Goal: Task Accomplishment & Management: Manage account settings

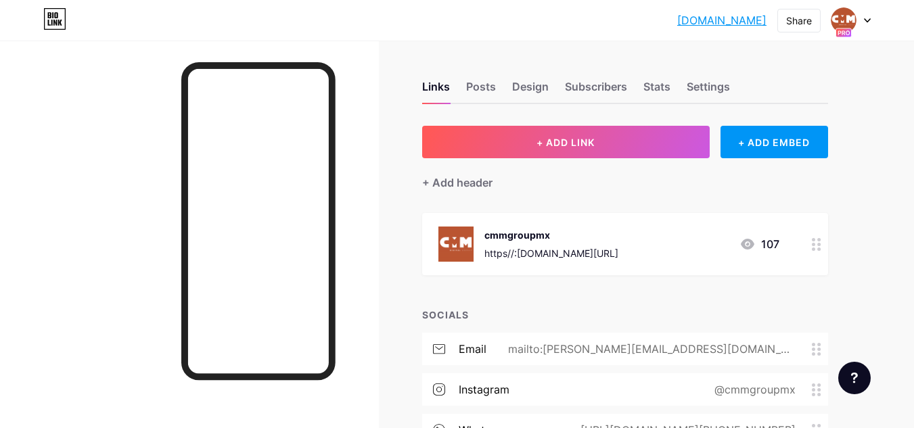
click at [870, 14] on div at bounding box center [851, 20] width 39 height 24
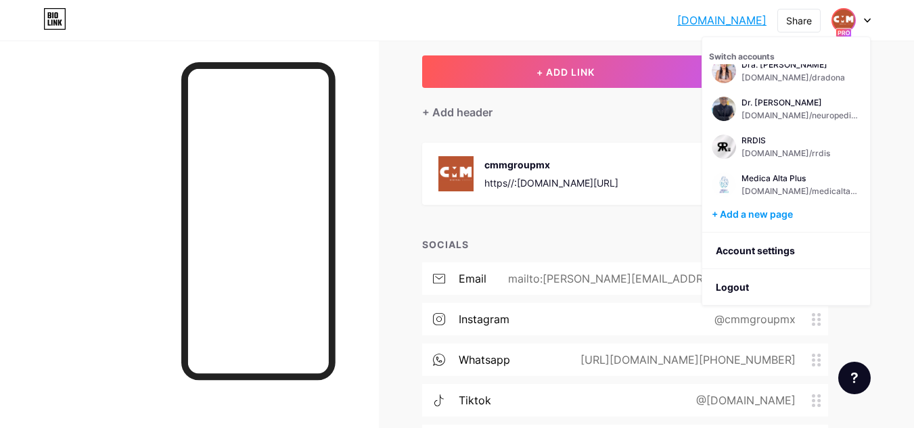
scroll to position [71, 0]
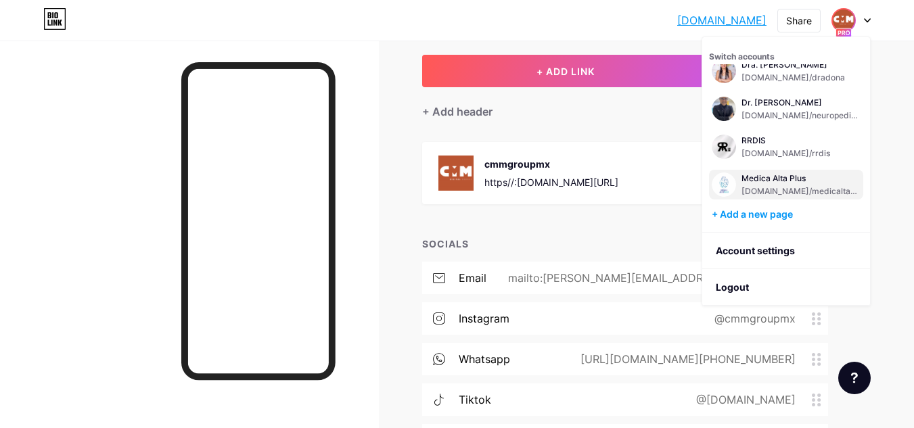
click at [784, 184] on div "Medica Alta Plus [DOMAIN_NAME]/medicaltaplus" at bounding box center [801, 185] width 119 height 24
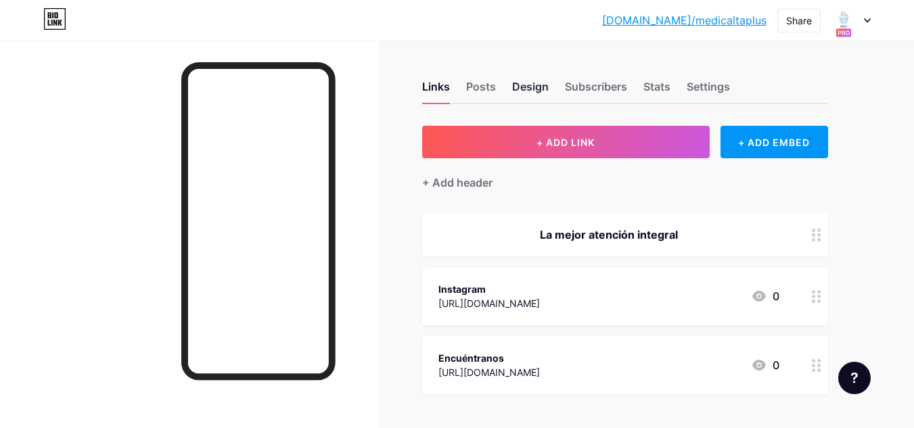
click at [524, 95] on div "Design" at bounding box center [530, 90] width 37 height 24
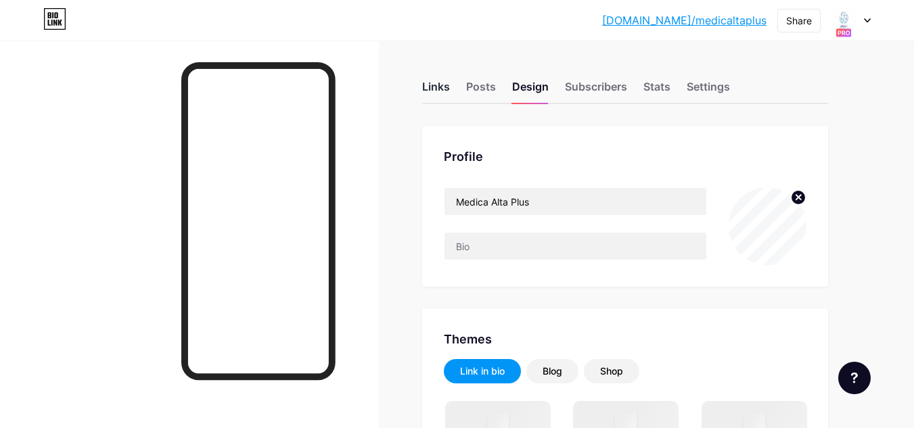
click at [432, 89] on div "Links" at bounding box center [436, 90] width 28 height 24
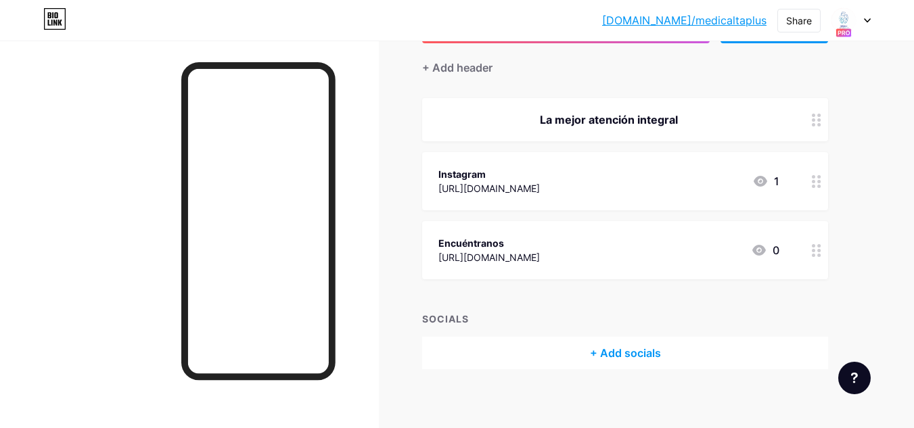
scroll to position [123, 0]
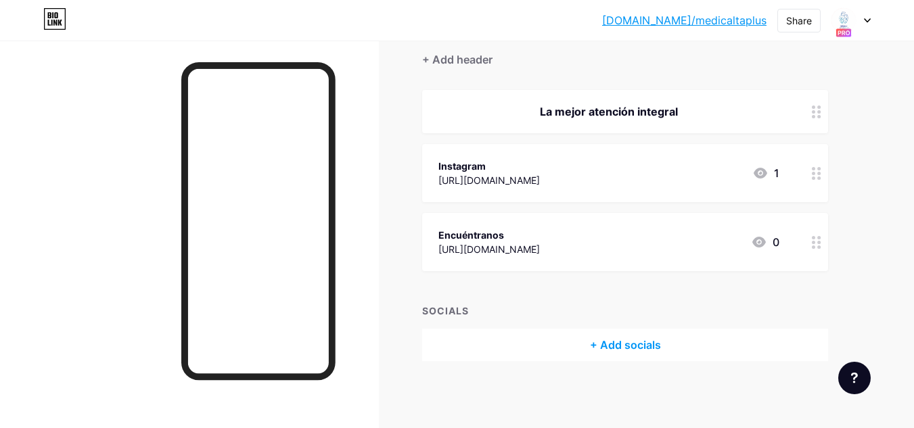
click at [815, 175] on icon at bounding box center [816, 173] width 9 height 13
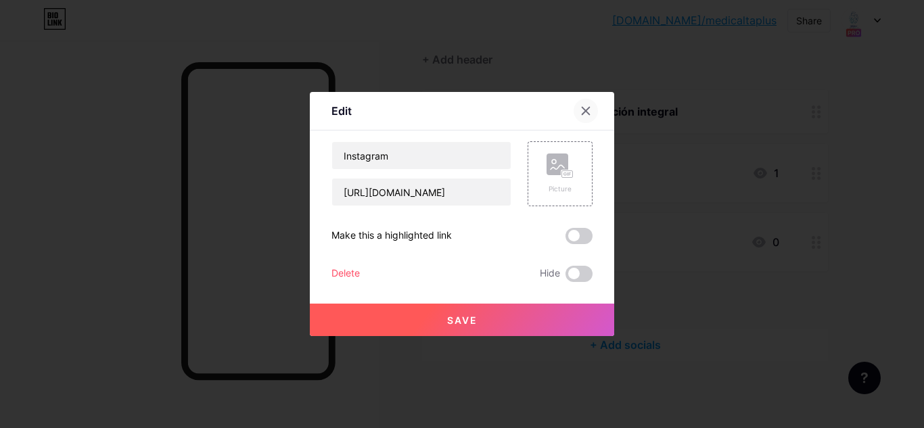
click at [590, 116] on icon at bounding box center [586, 111] width 11 height 11
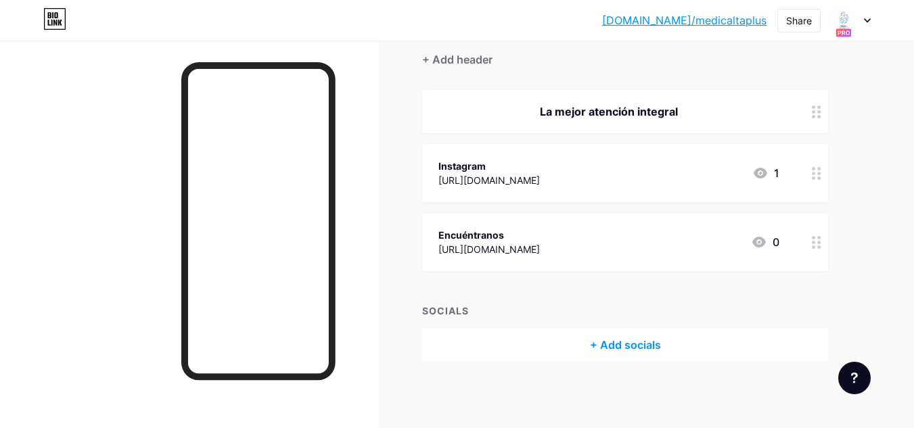
scroll to position [102, 0]
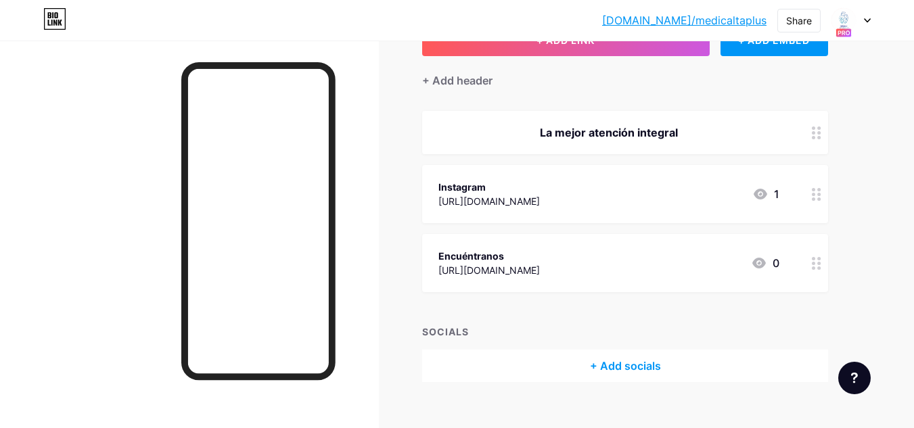
click at [813, 194] on circle at bounding box center [813, 194] width 3 height 3
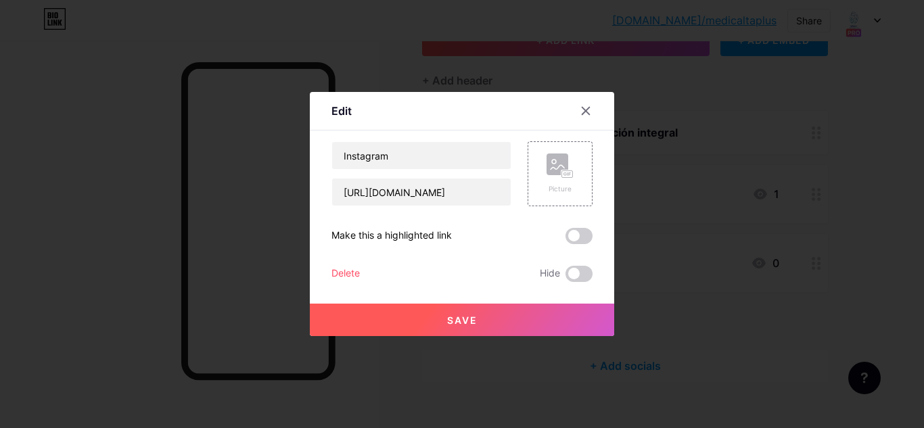
click at [315, 274] on div "Edit Content YouTube Play YouTube video without leaving your page. ADD Vimeo Pl…" at bounding box center [462, 214] width 304 height 244
click at [340, 273] on div "Delete" at bounding box center [346, 274] width 28 height 16
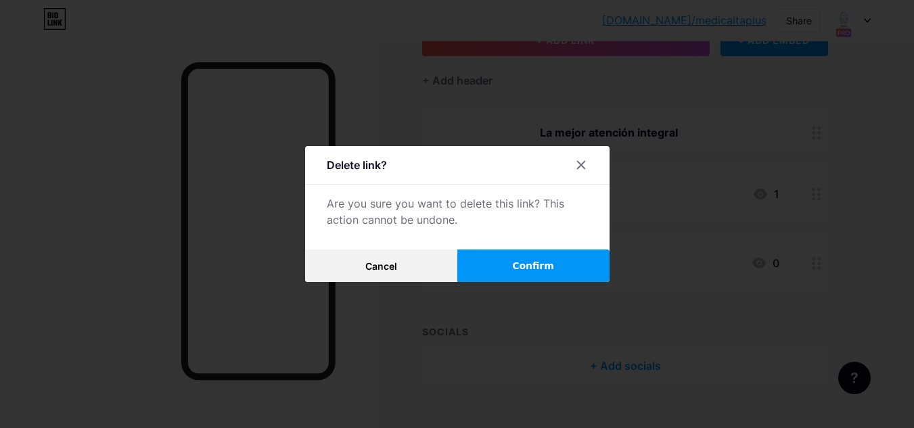
click at [533, 261] on span "Confirm" at bounding box center [533, 266] width 42 height 14
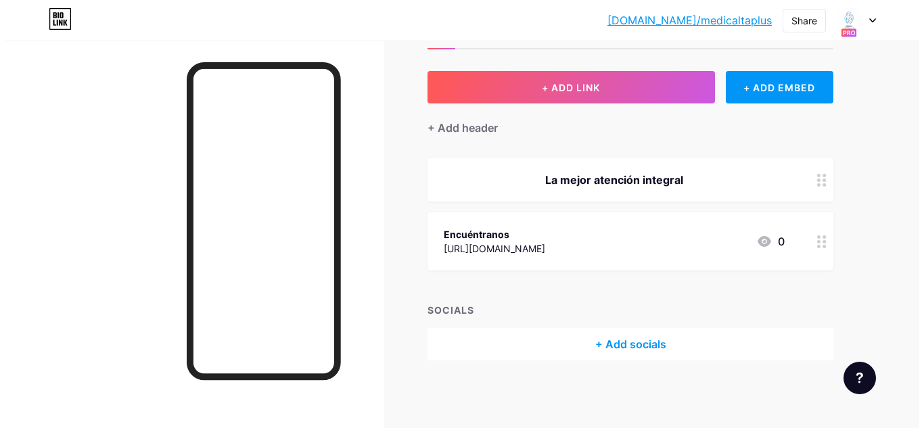
scroll to position [54, 0]
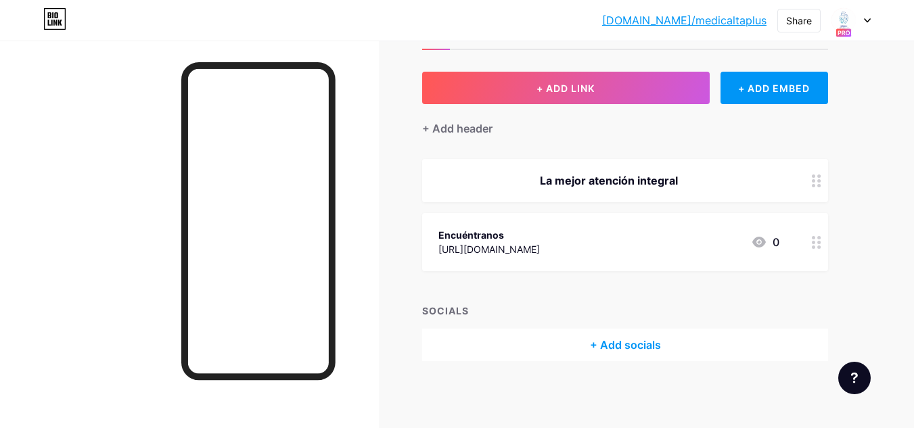
click at [522, 247] on div "[URL][DOMAIN_NAME]" at bounding box center [488, 249] width 101 height 14
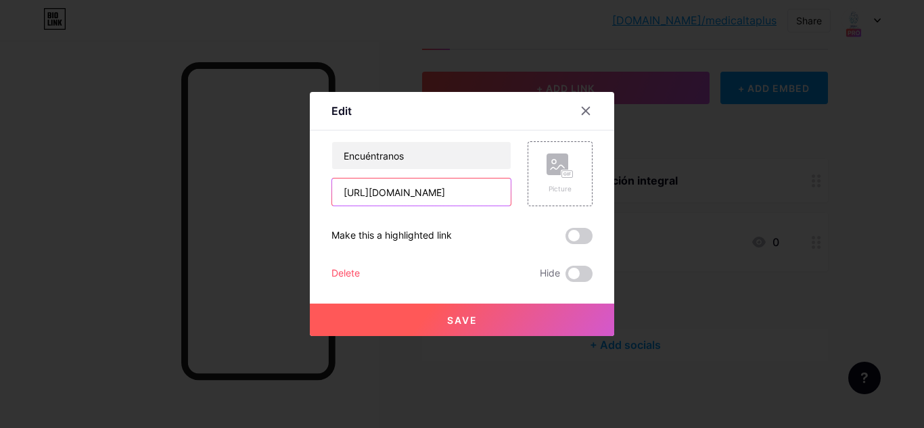
click at [469, 185] on input "[URL][DOMAIN_NAME]" at bounding box center [421, 192] width 179 height 27
click at [583, 116] on div at bounding box center [586, 111] width 24 height 24
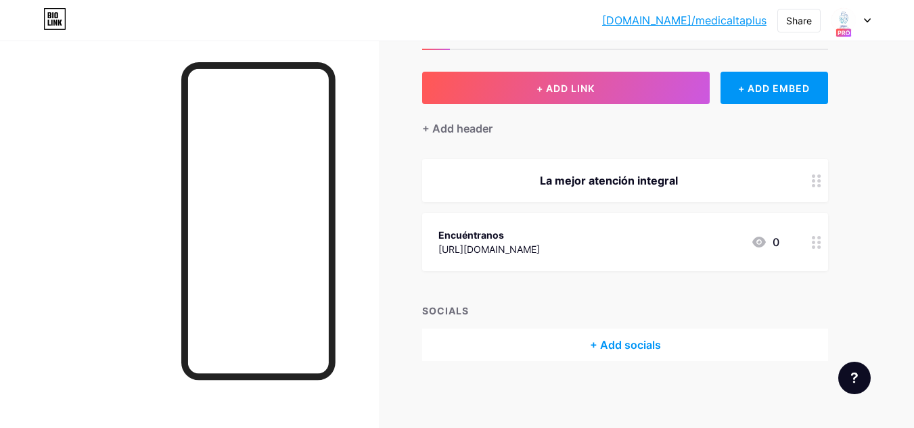
click at [616, 343] on div "+ Add socials" at bounding box center [625, 345] width 406 height 32
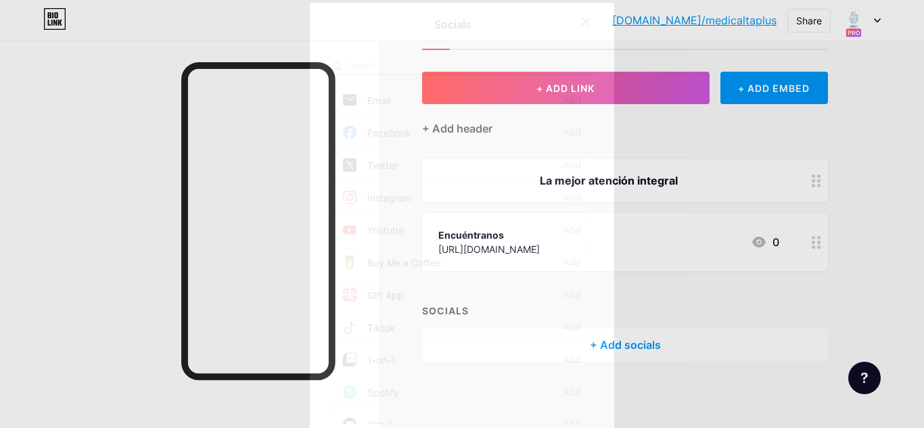
click at [773, 185] on div at bounding box center [462, 214] width 924 height 428
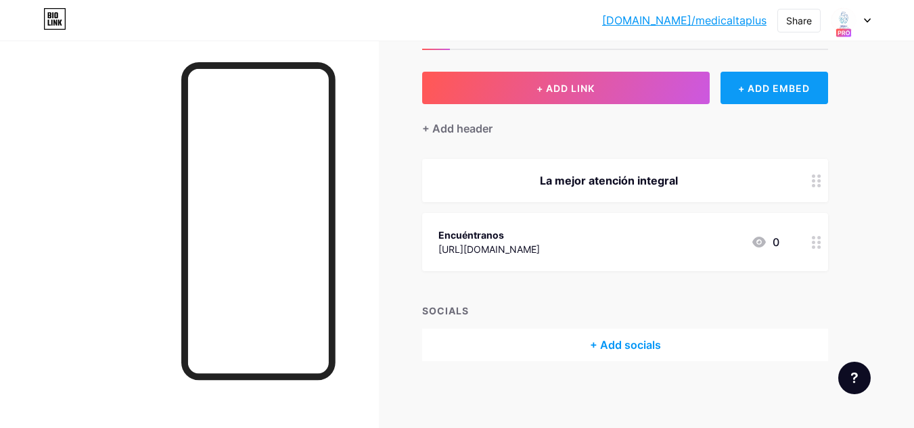
click at [769, 89] on div "+ ADD EMBED" at bounding box center [775, 88] width 108 height 32
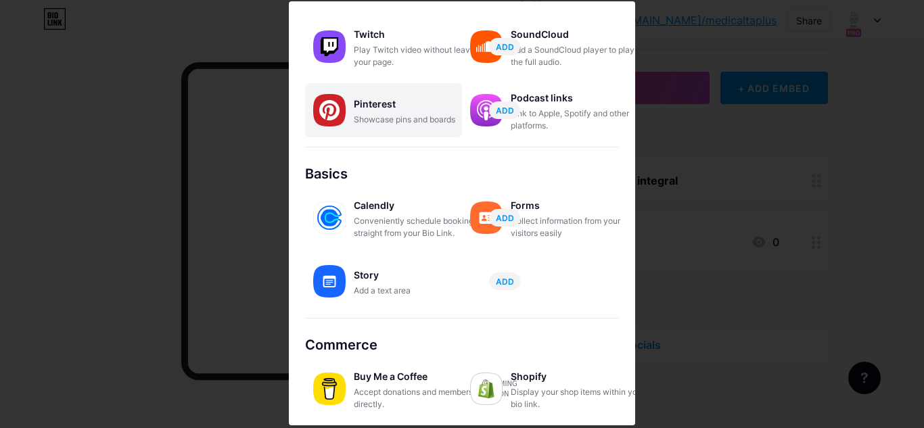
scroll to position [0, 0]
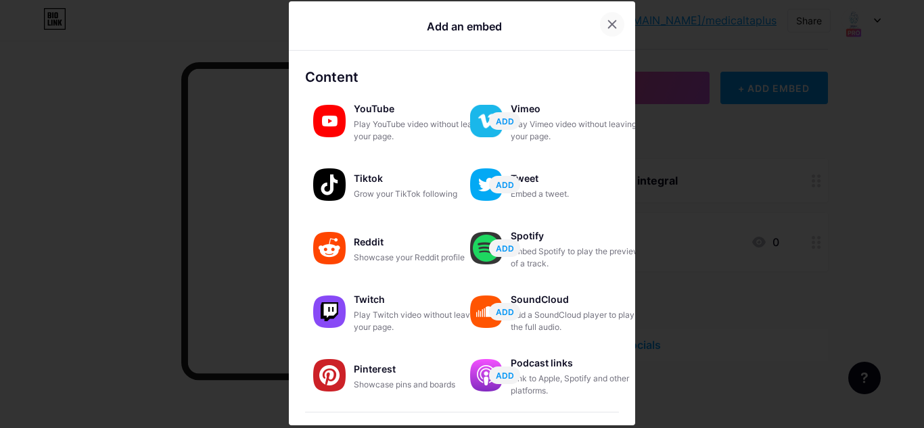
click at [608, 32] on div at bounding box center [612, 24] width 24 height 24
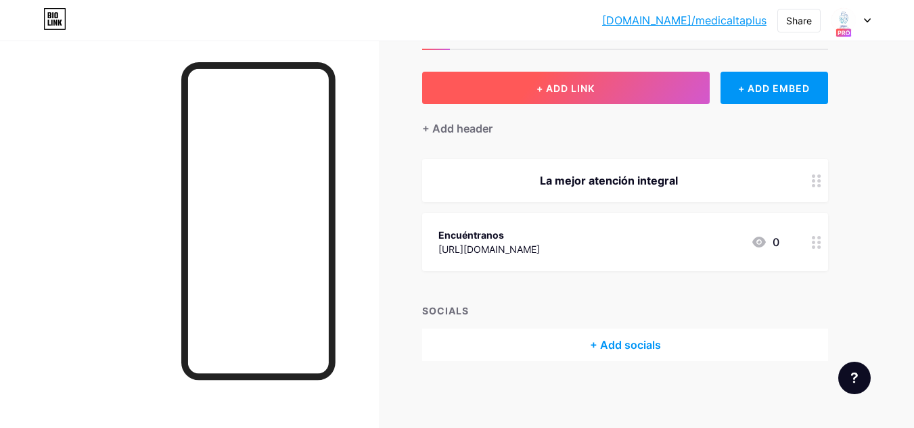
click at [607, 86] on button "+ ADD LINK" at bounding box center [566, 88] width 288 height 32
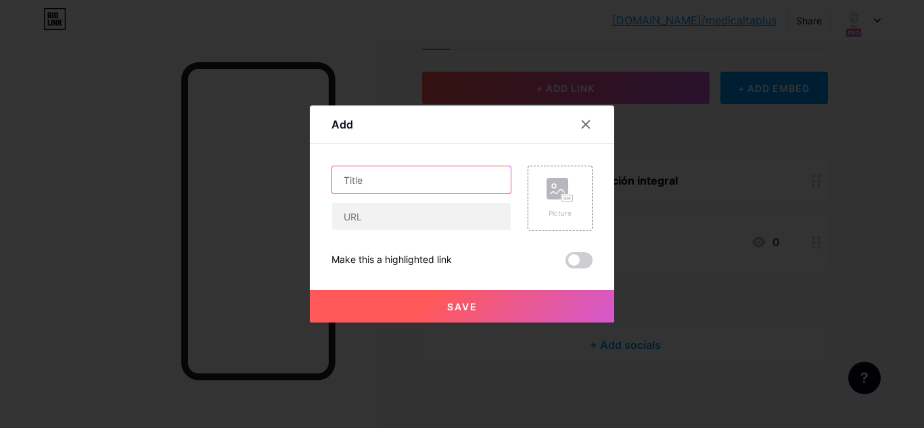
click at [489, 175] on input "text" at bounding box center [421, 179] width 179 height 27
type input "Instagram"
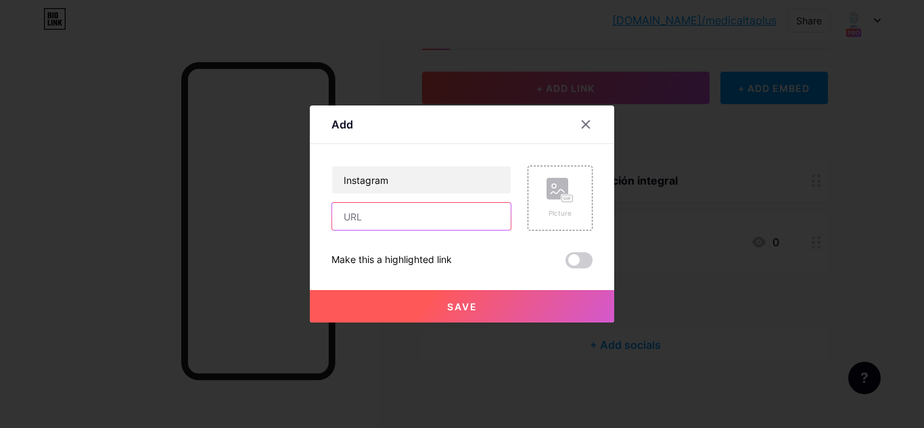
click at [472, 228] on input "text" at bounding box center [421, 216] width 179 height 27
paste input "https://www.instagram.com/medica_altaplus?utm_source=ig_web_button_share_sheet&…"
type input "https://www.instagram.com/medica_altaplus?utm_source=ig_web_button_share_sheet&…"
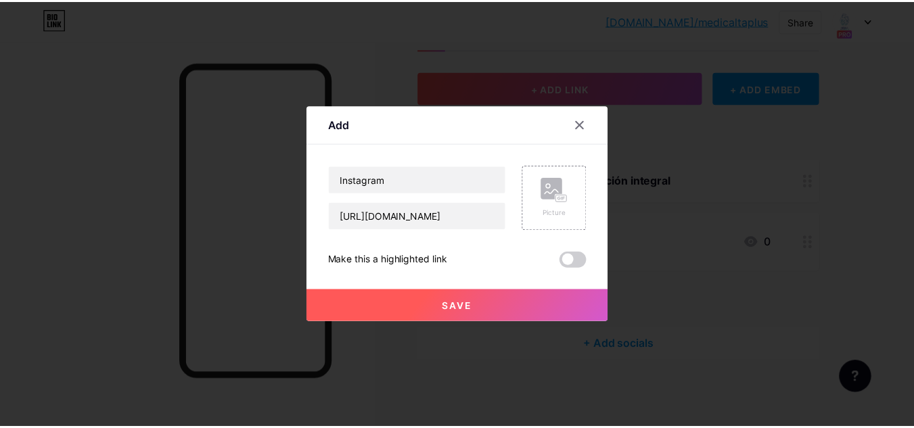
scroll to position [0, 0]
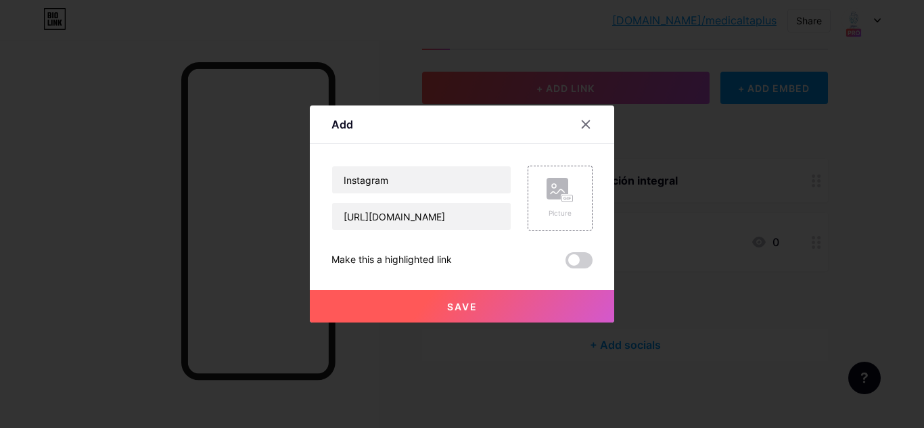
click at [524, 310] on button "Save" at bounding box center [462, 306] width 304 height 32
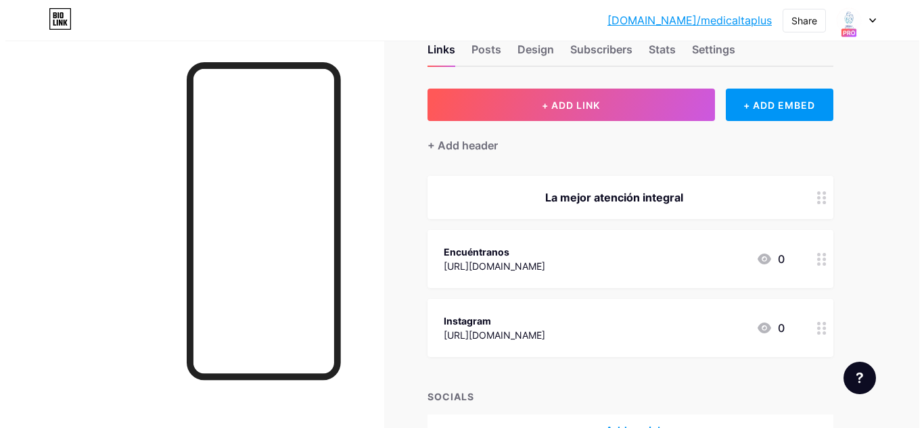
scroll to position [30, 0]
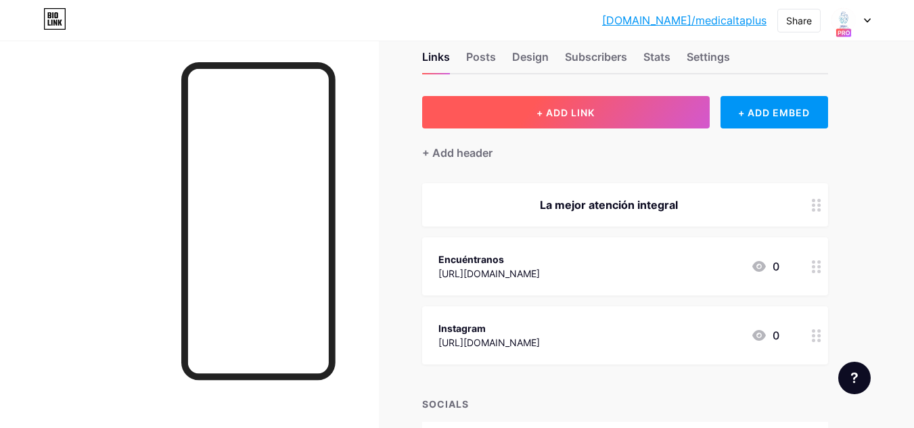
click at [656, 115] on button "+ ADD LINK" at bounding box center [566, 112] width 288 height 32
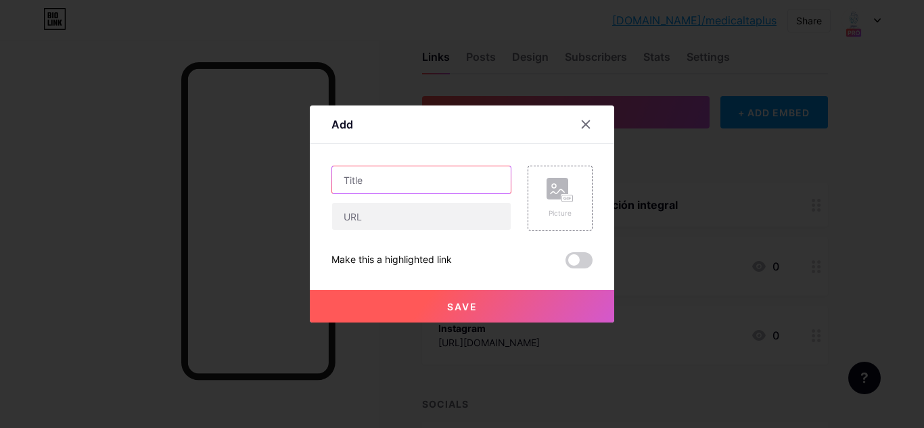
click at [507, 177] on input "text" at bounding box center [421, 179] width 179 height 27
type input "Facebook"
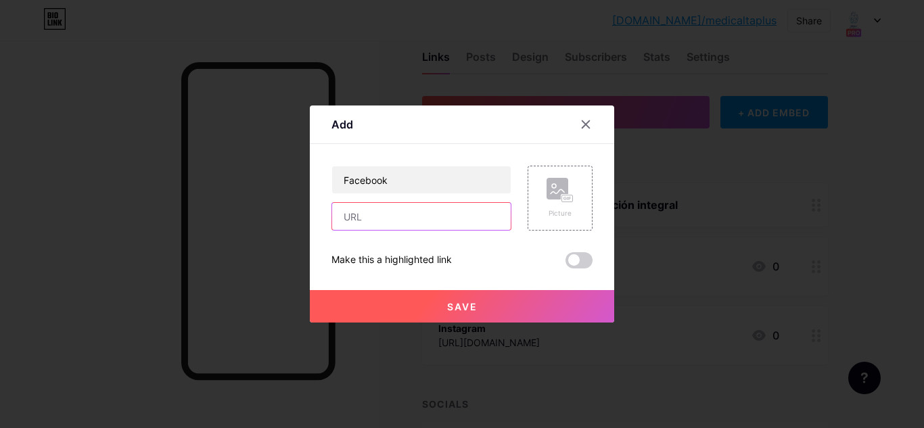
click at [476, 214] on input "text" at bounding box center [421, 216] width 179 height 27
paste input "https://www.facebook.com/profile.php?id=61561389122209&ref=_xav_ig_profile_page…"
type input "https://www.facebook.com/profile.php?id=61561389122209&ref=_xav_ig_profile_page…"
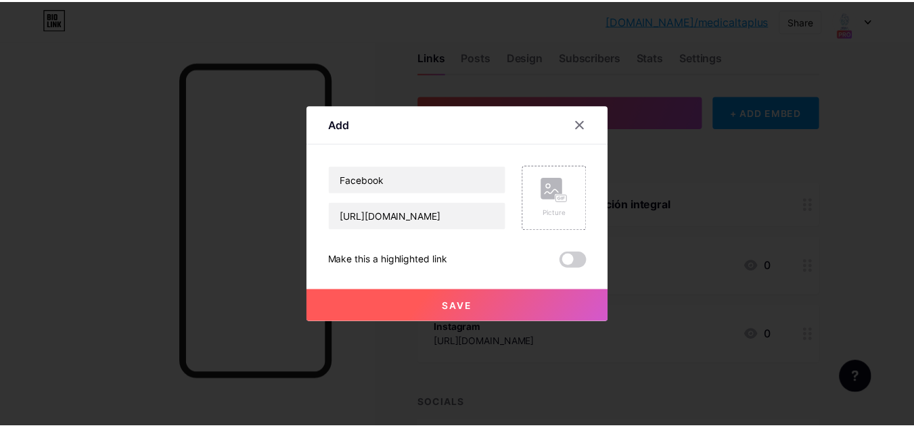
scroll to position [0, 0]
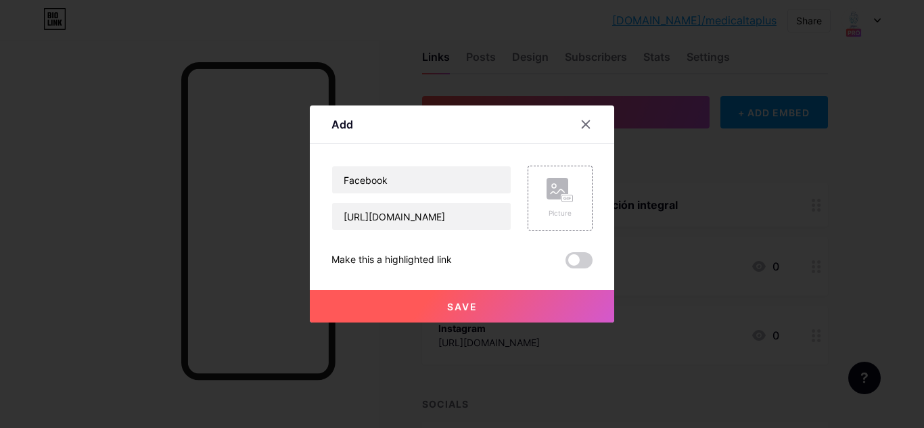
click at [484, 313] on button "Save" at bounding box center [462, 306] width 304 height 32
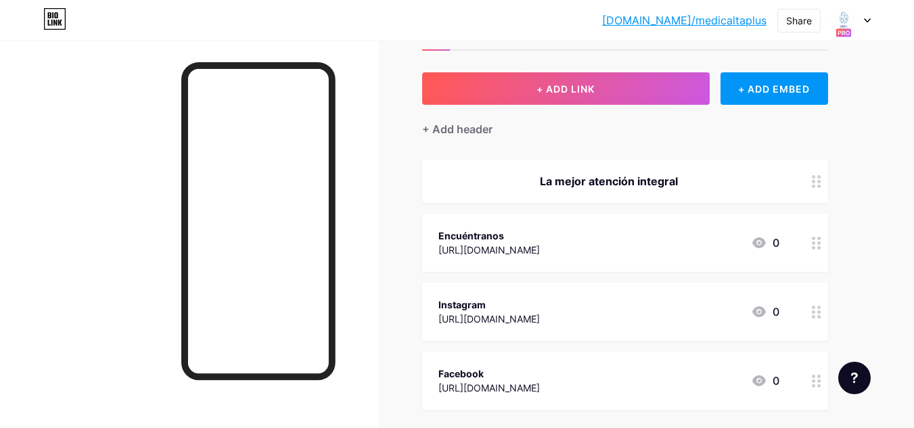
scroll to position [53, 0]
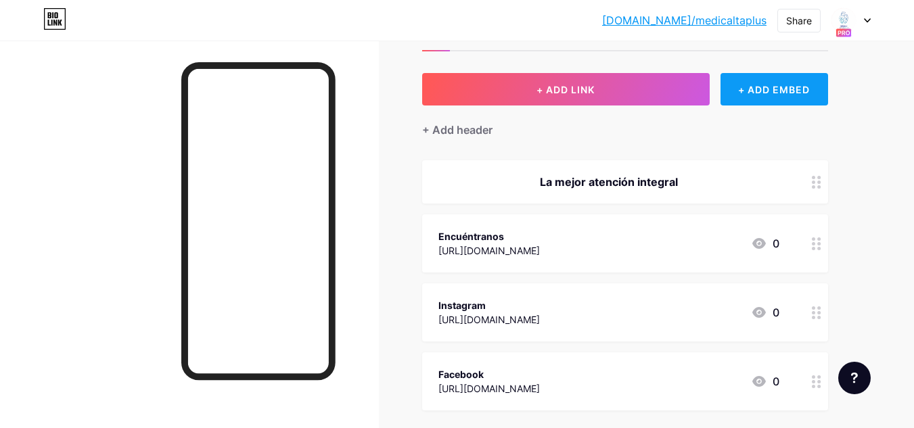
click at [763, 91] on div "+ ADD EMBED" at bounding box center [775, 89] width 108 height 32
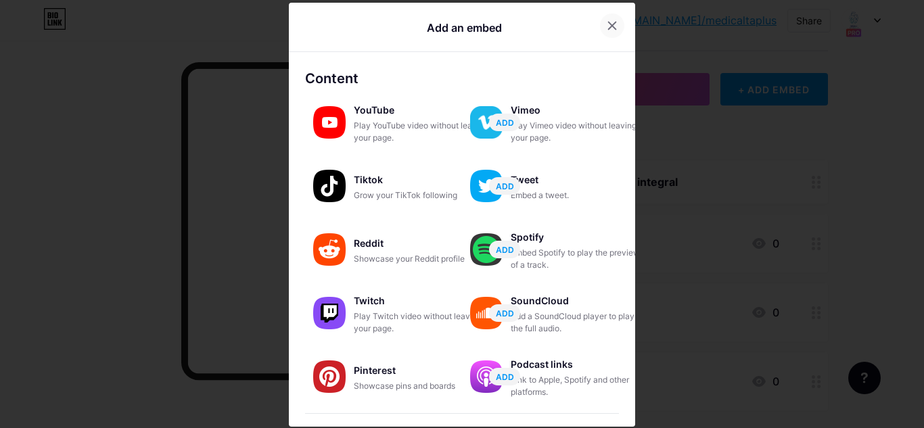
click at [600, 24] on div at bounding box center [612, 26] width 24 height 24
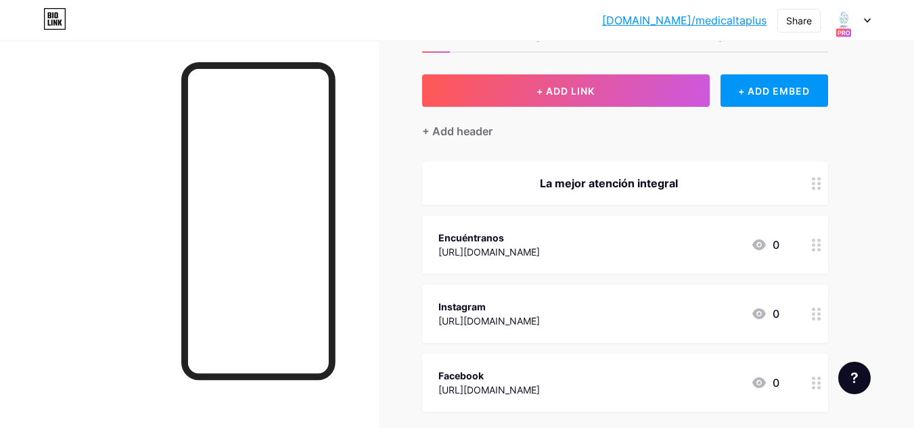
scroll to position [51, 0]
click at [781, 84] on div "+ ADD EMBED" at bounding box center [775, 91] width 108 height 32
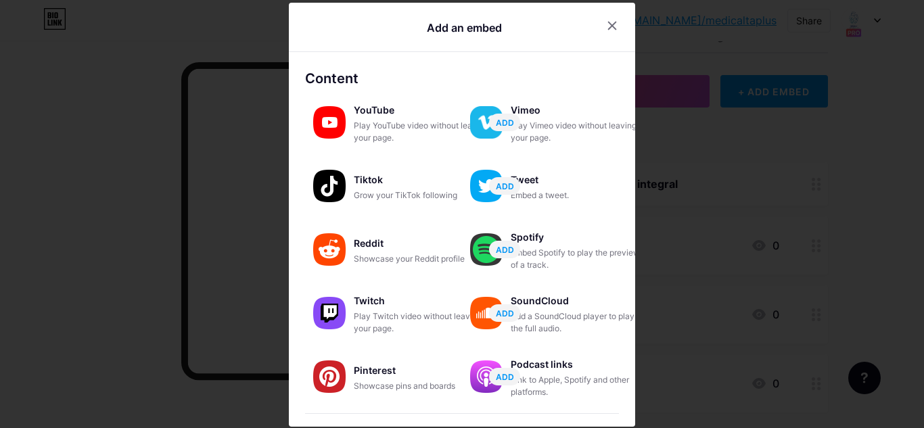
click at [612, 16] on div at bounding box center [628, 26] width 57 height 24
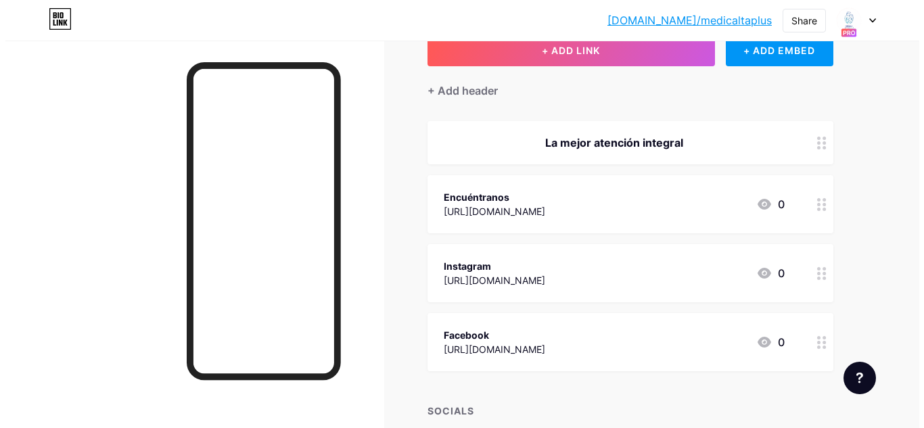
scroll to position [93, 0]
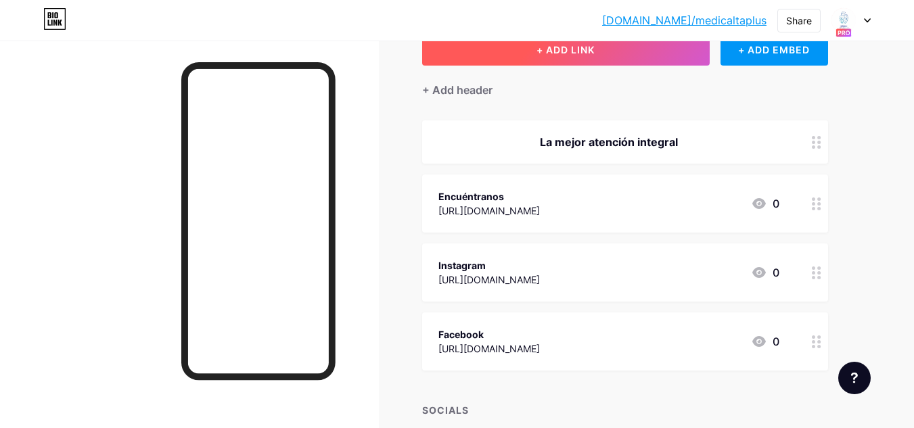
click at [604, 60] on button "+ ADD LINK" at bounding box center [566, 49] width 288 height 32
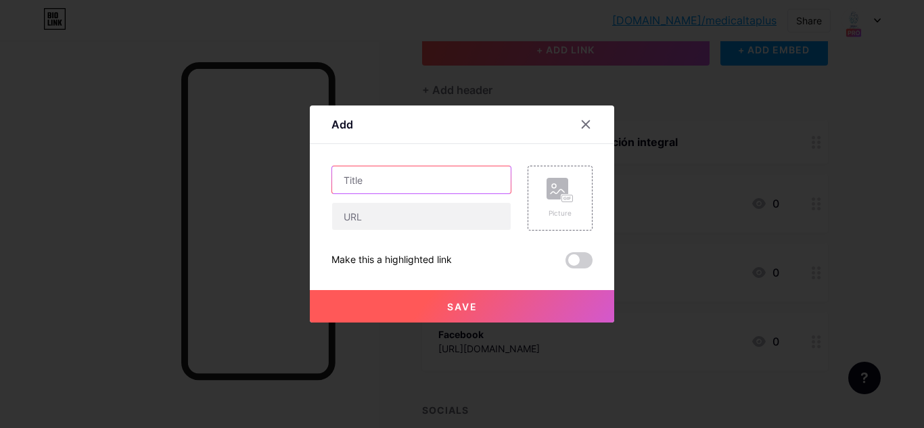
click at [462, 174] on input "text" at bounding box center [421, 179] width 179 height 27
type input "Tik tok"
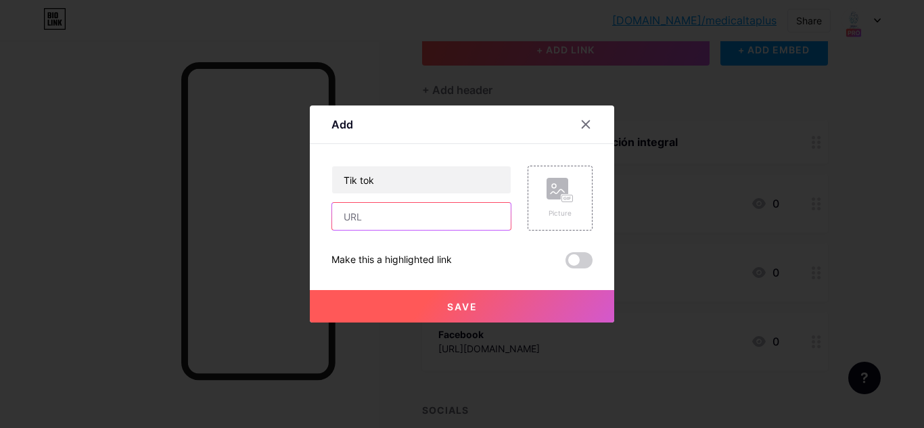
click at [448, 225] on input "text" at bounding box center [421, 216] width 179 height 27
paste input "https://www.tiktok.com/@medicaaltaplus?_t=ZS-8x6JobGzajP&_r=1&fbclid=PAZXh0bgNh…"
type input "https://www.tiktok.com/@medicaaltaplus?_t=ZS-8x6JobGzajP&_r=1&fbclid=PAZXh0bgNh…"
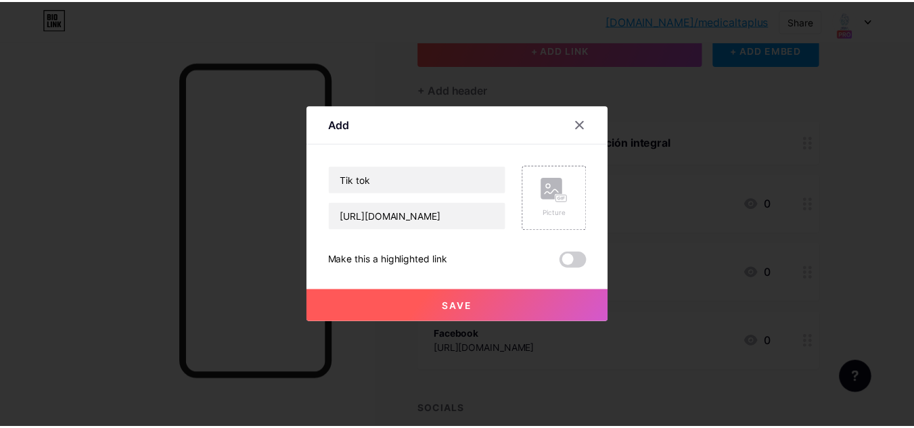
scroll to position [0, 0]
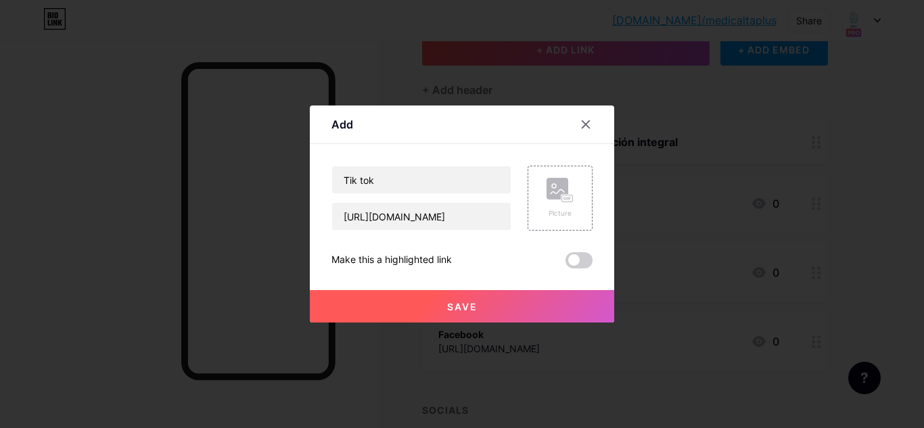
click at [493, 313] on button "Save" at bounding box center [462, 306] width 304 height 32
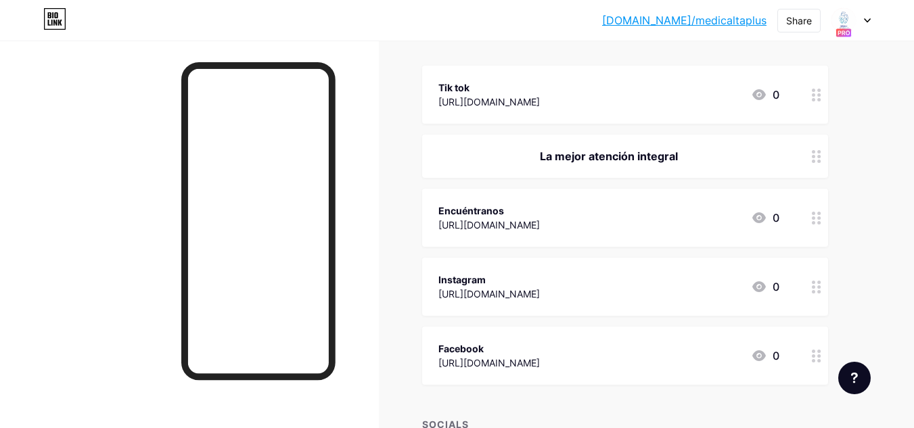
scroll to position [149, 0]
drag, startPoint x: 611, startPoint y: 91, endPoint x: 590, endPoint y: 173, distance: 84.5
click at [590, 173] on span "Tik tok https://www.tiktok.com/@medicaaltaplus?_t=ZS-8x6JobGzajP&_r=1&fbclid=PA…" at bounding box center [625, 223] width 406 height 319
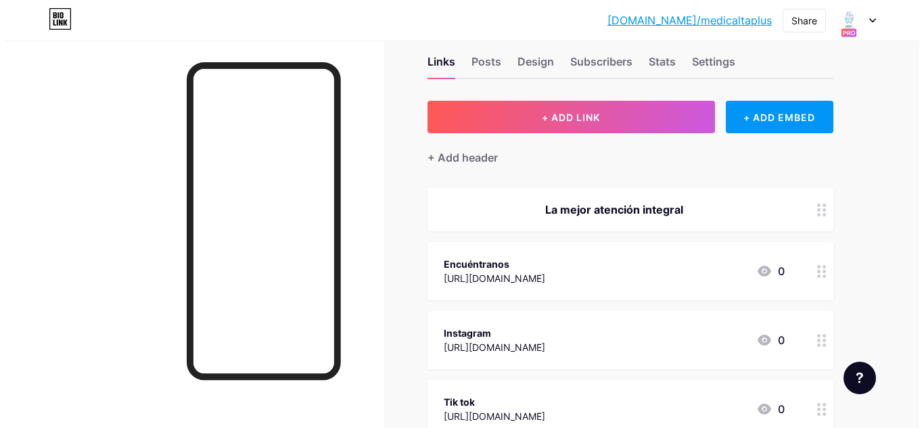
scroll to position [23, 0]
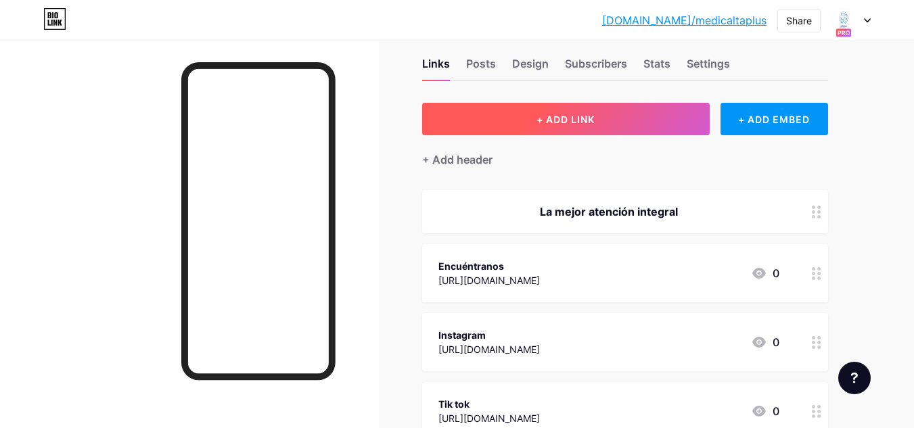
click at [604, 112] on button "+ ADD LINK" at bounding box center [566, 119] width 288 height 32
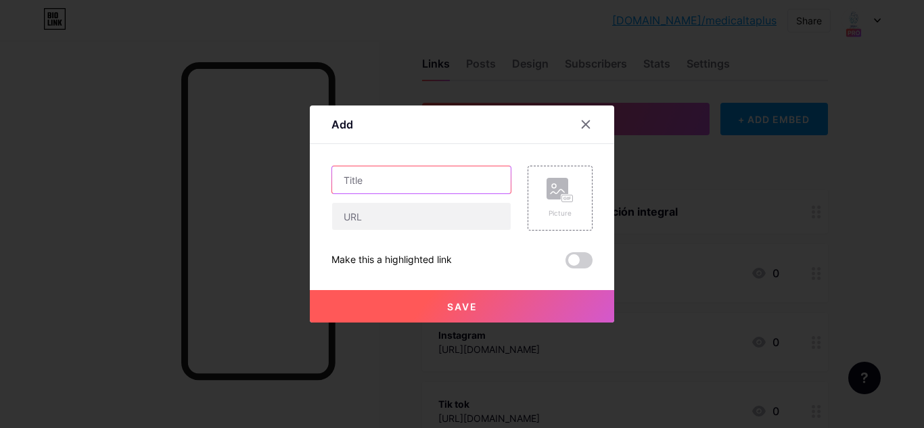
click at [438, 183] on input "text" at bounding box center [421, 179] width 179 height 27
type input "Agenda en línea"
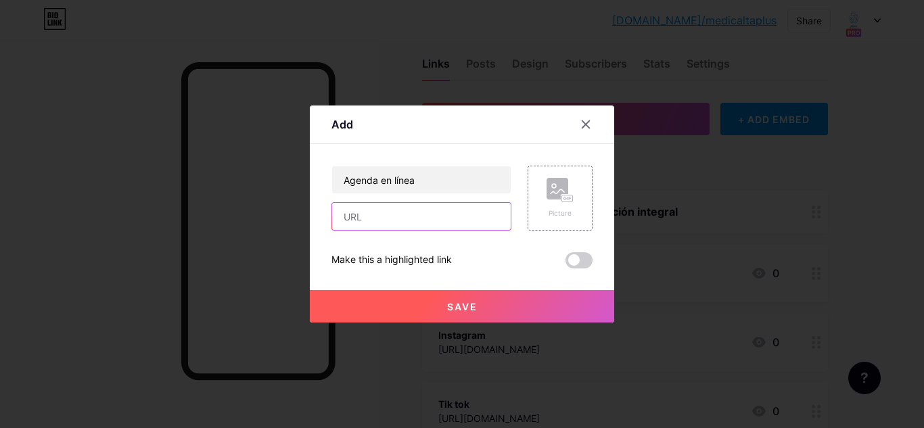
click at [440, 212] on input "text" at bounding box center [421, 216] width 179 height 27
paste input "https://medaltaplus.site.agendapro.com/mx/sucursal/347306?fbclid=PAZXh0bgNhZW0C…"
type input "https://medaltaplus.site.agendapro.com/mx/sucursal/347306?fbclid=PAZXh0bgNhZW0C…"
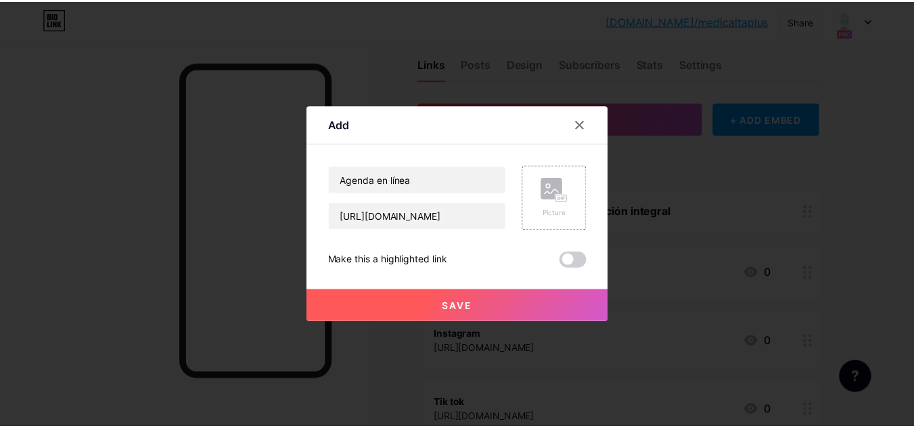
scroll to position [0, 0]
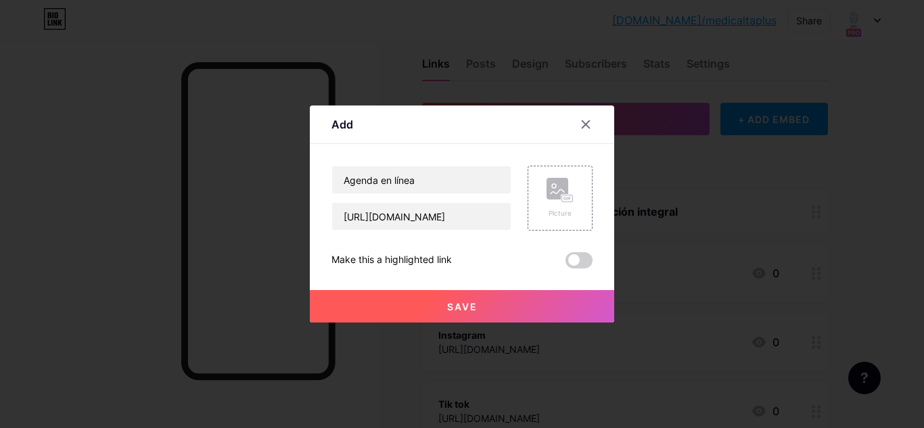
click at [463, 315] on button "Save" at bounding box center [462, 306] width 304 height 32
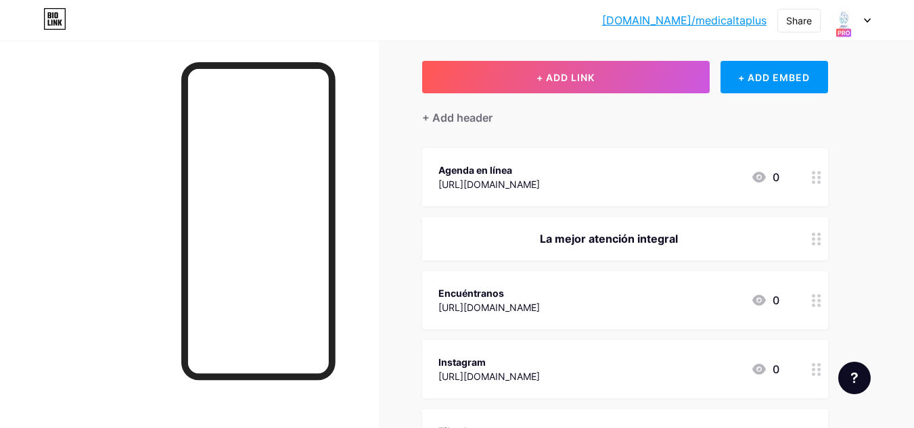
scroll to position [64, 0]
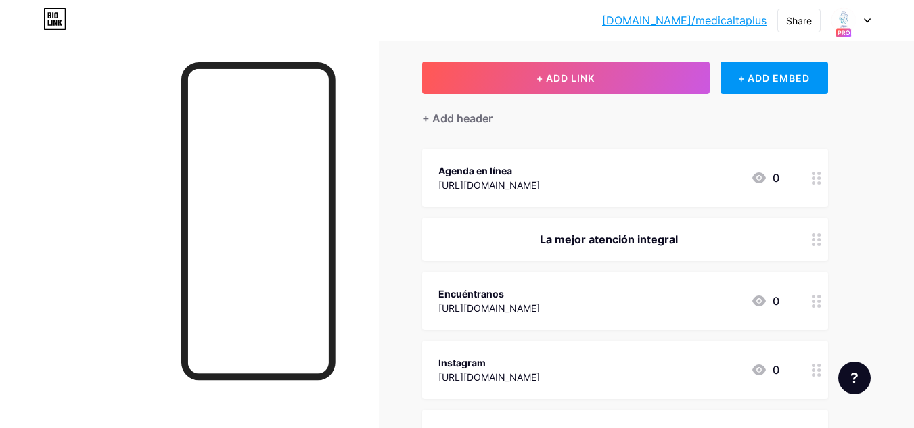
drag, startPoint x: 516, startPoint y: 290, endPoint x: 495, endPoint y: 229, distance: 63.5
click at [495, 229] on span "Agenda en línea https://medaltaplus.site.agendapro.com/mx/sucursal/347306?fbcli…" at bounding box center [625, 343] width 406 height 388
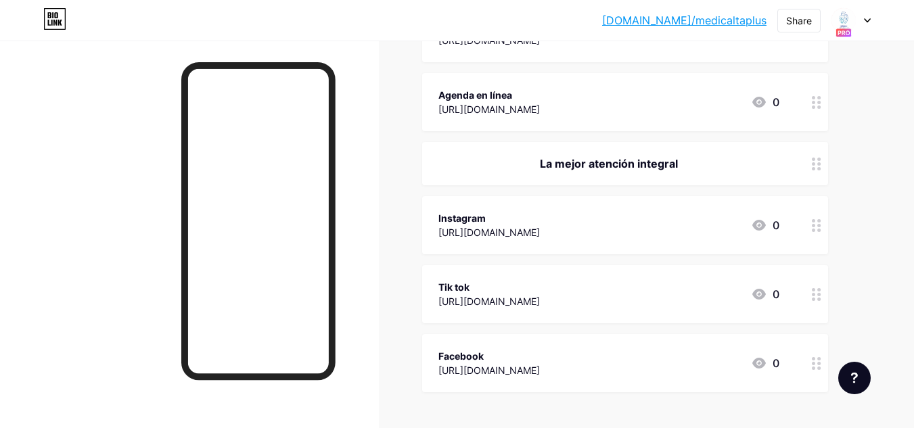
scroll to position [0, 0]
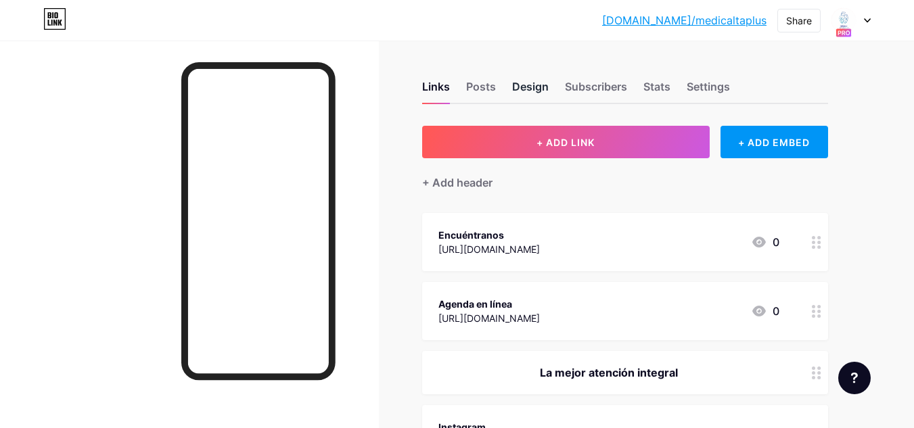
click at [533, 87] on div "Design" at bounding box center [530, 90] width 37 height 24
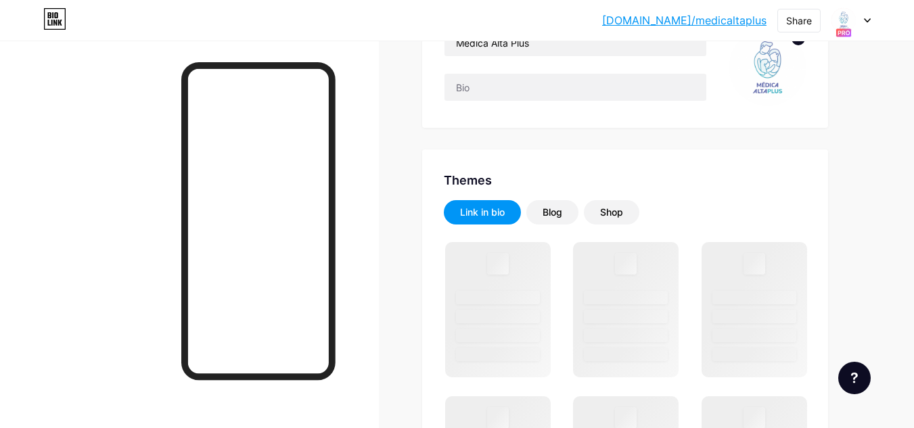
scroll to position [160, 0]
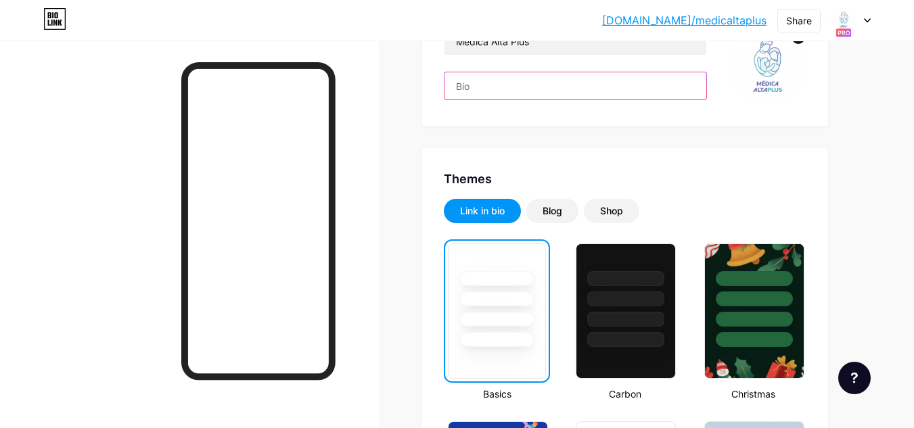
click at [525, 87] on input "text" at bounding box center [576, 85] width 262 height 27
paste input "Ponemos a tu alcance atención de calidad con instalaciones de primera y equipos…"
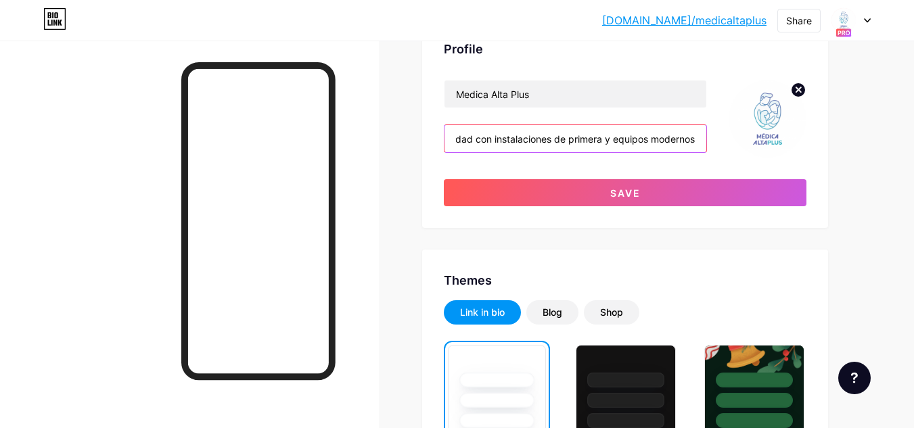
scroll to position [133, 0]
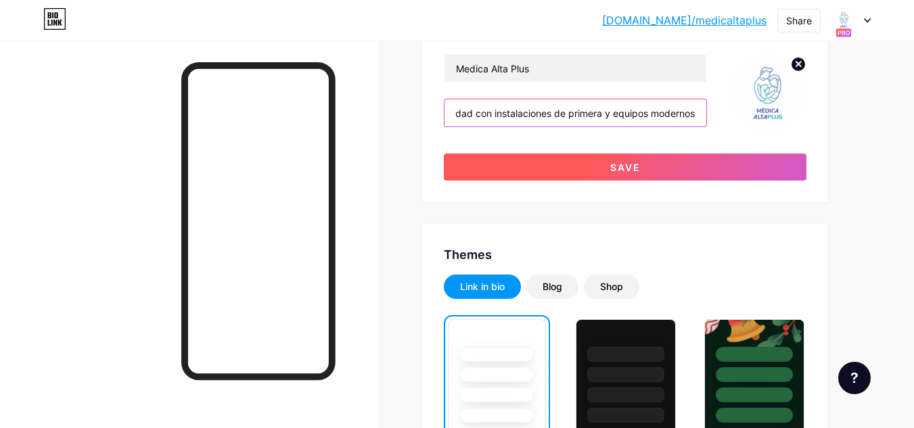
type input "Ponemos a tu alcance atención de calidad con instalaciones de primera y equipos…"
click at [655, 165] on button "Save" at bounding box center [625, 167] width 363 height 27
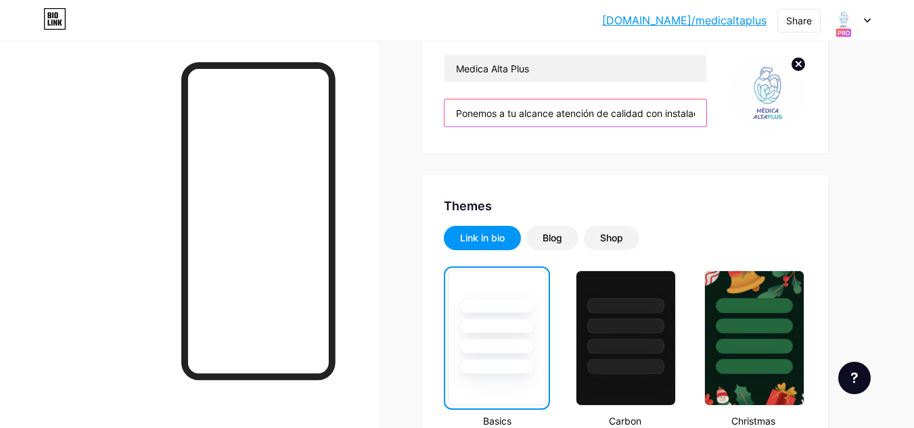
click at [558, 113] on input "Ponemos a tu alcance atención de calidad con instalaciones de primera y equipos…" at bounding box center [576, 112] width 262 height 27
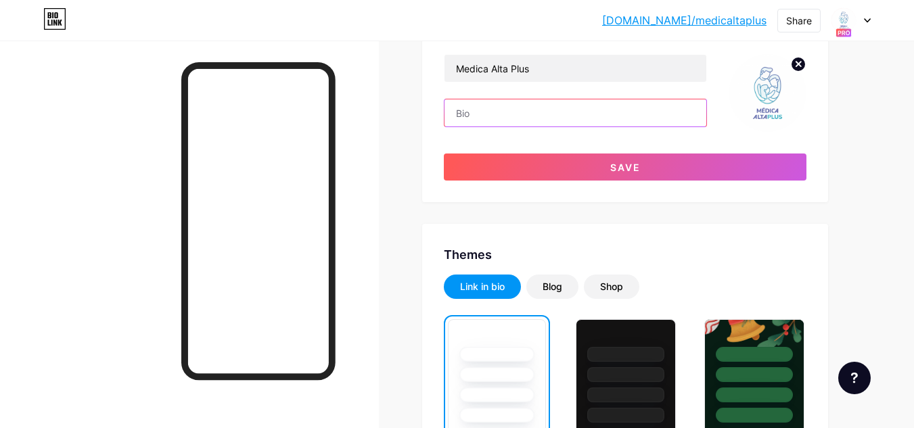
paste input "Tizimín, 216 Lomas de Padierna, Tlalpan, CDMX"
click at [463, 114] on input "Tizimín, 216 Lomas de Padierna, Tlalpan, CDMX" at bounding box center [576, 112] width 262 height 27
paste input "📍"
click at [461, 111] on input "📍Tizimín, 216 Lomas de Padierna, Tlalpan, CDMX" at bounding box center [576, 112] width 262 height 27
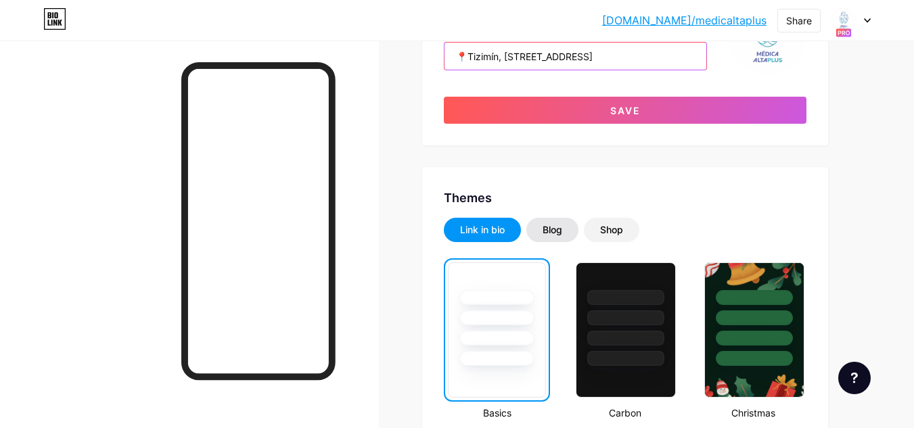
scroll to position [185, 0]
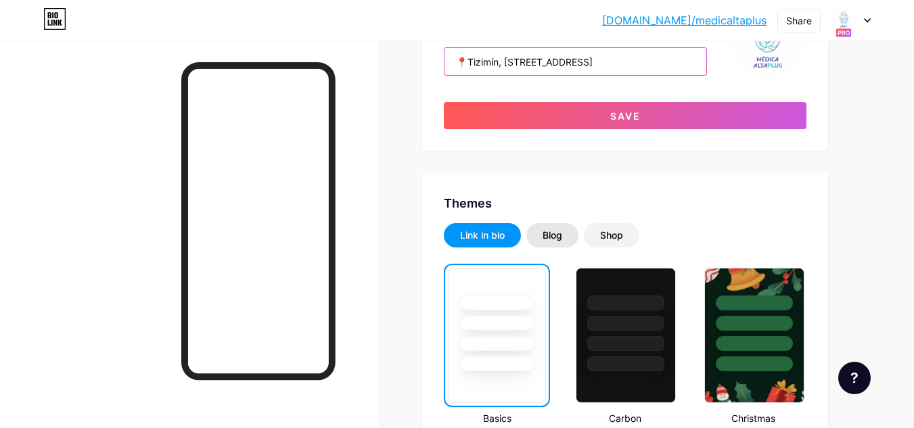
type input "📍Tizimín, 216 Lomas de Padierna, Tlalpan, CDMX"
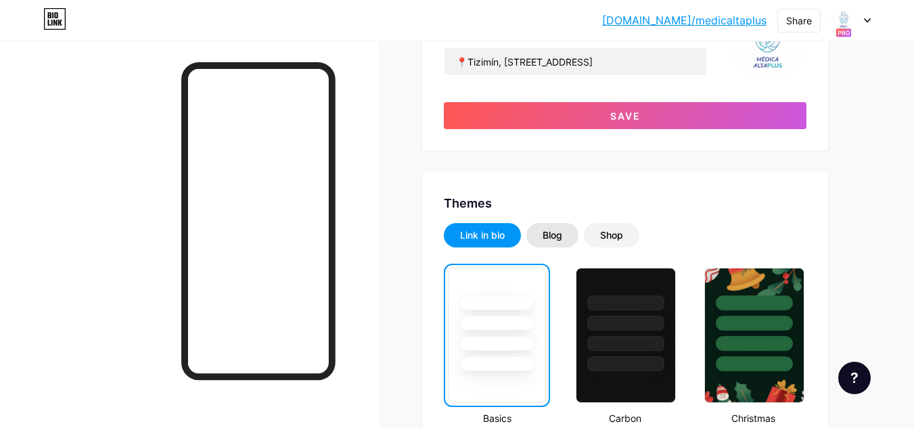
click at [559, 232] on div "Blog" at bounding box center [553, 236] width 20 height 14
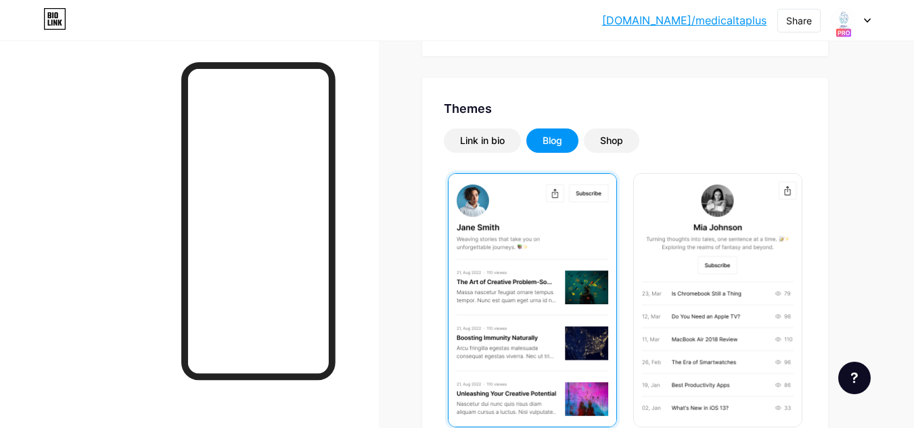
scroll to position [284, 0]
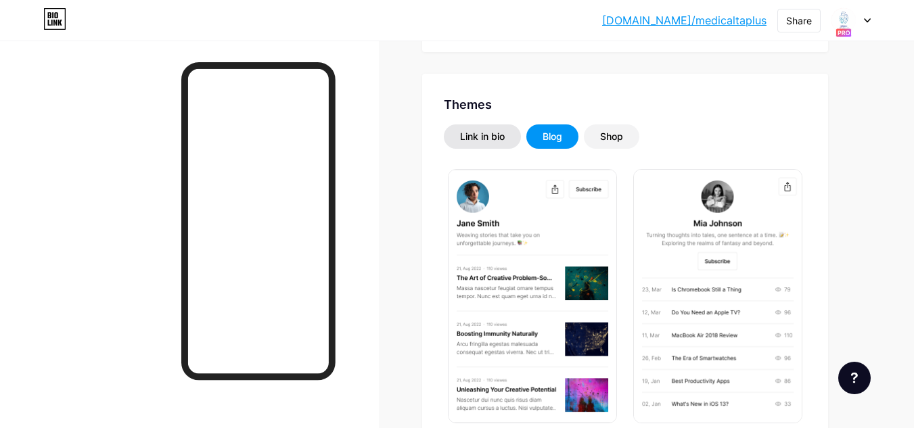
click at [505, 132] on div "Link in bio" at bounding box center [482, 137] width 45 height 14
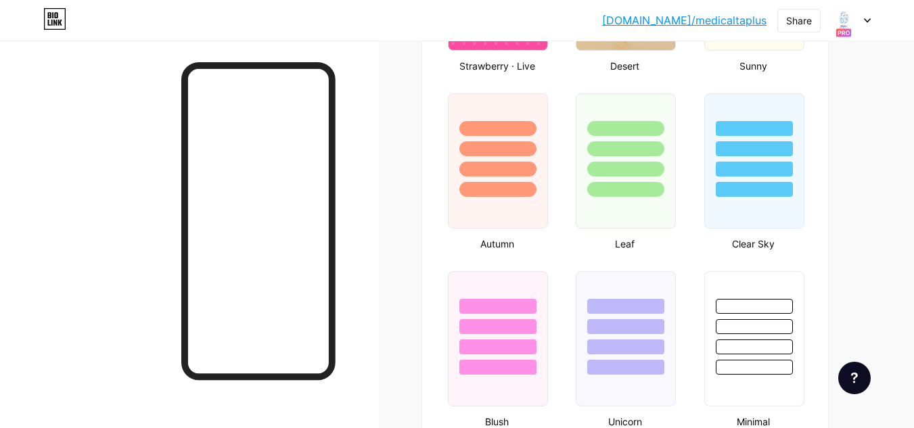
scroll to position [1250, 0]
click at [746, 202] on div at bounding box center [753, 160] width 103 height 139
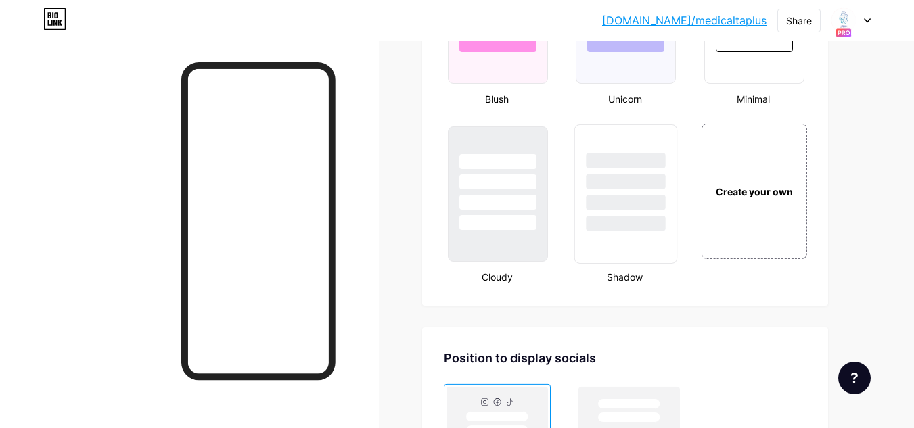
scroll to position [1571, 0]
click at [767, 215] on div "Create your own" at bounding box center [754, 191] width 109 height 139
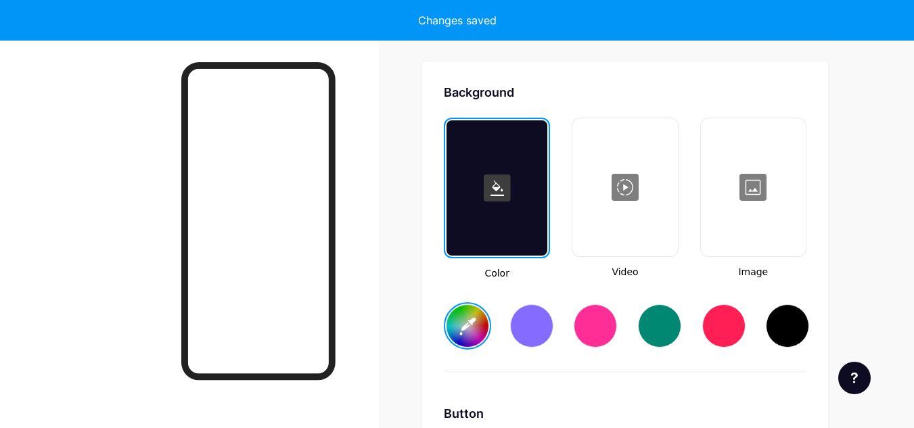
type input "#ffffff"
type input "#000000"
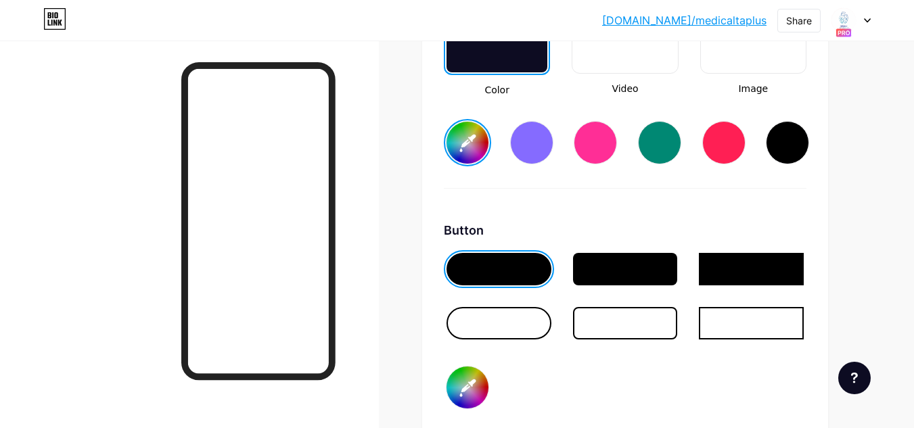
scroll to position [2006, 0]
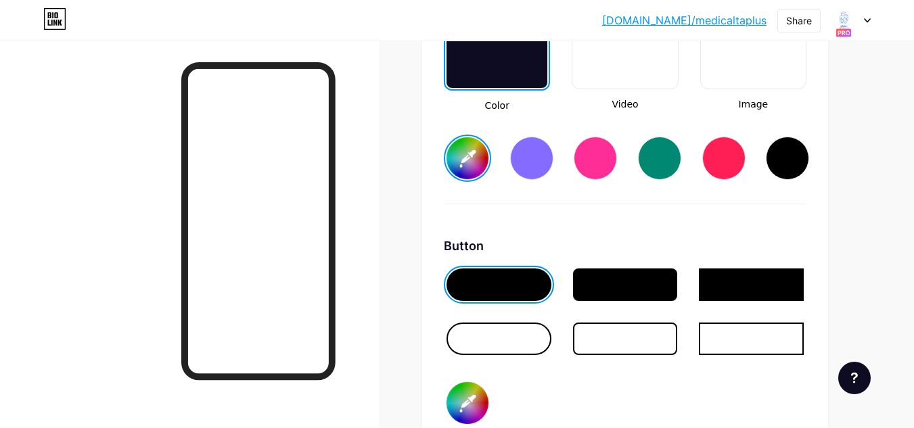
click at [522, 317] on div at bounding box center [625, 320] width 363 height 108
click at [503, 347] on div at bounding box center [499, 339] width 105 height 32
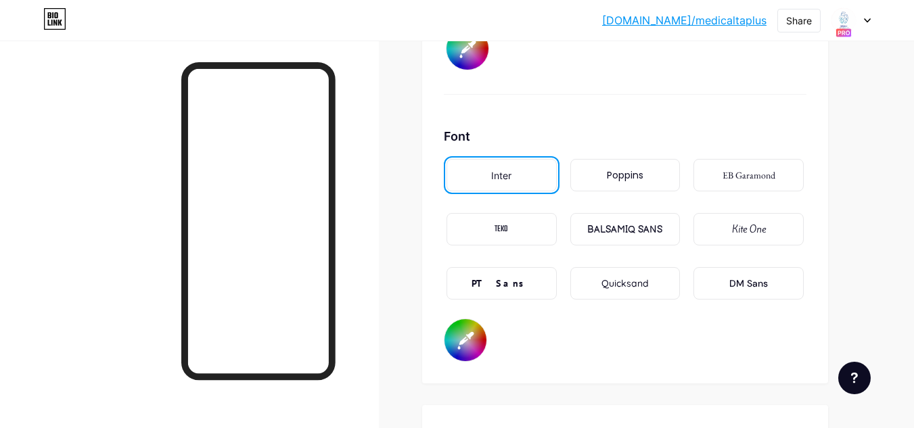
scroll to position [2361, 0]
click at [524, 280] on div "PT Sans" at bounding box center [502, 283] width 110 height 32
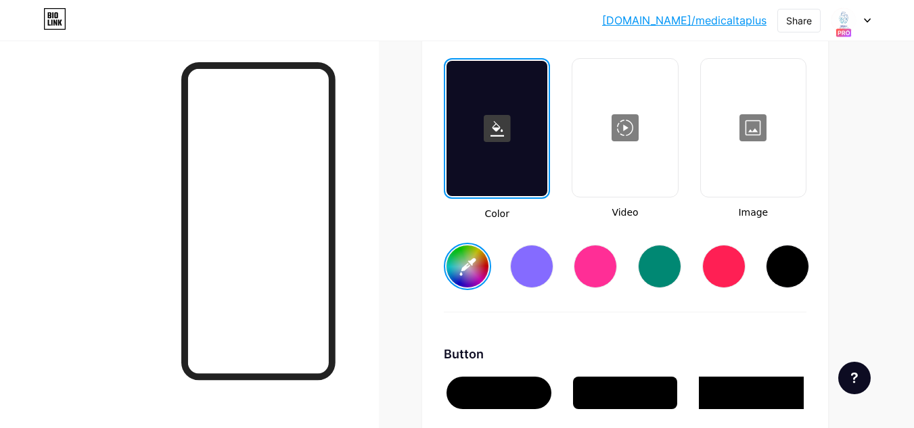
scroll to position [1895, 0]
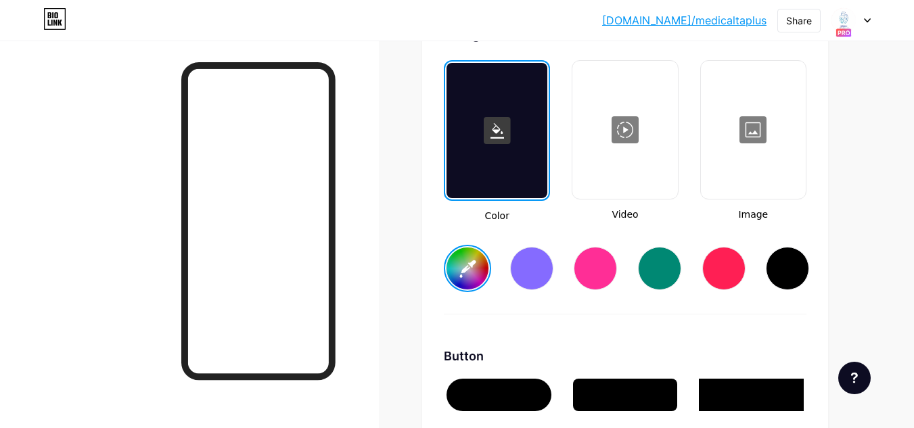
click at [461, 266] on input "#ffffff" at bounding box center [468, 269] width 42 height 42
click at [580, 332] on div "Background Color Video Image #ffffff Button #000000 Font Inter Poppins EB Garam…" at bounding box center [625, 426] width 363 height 801
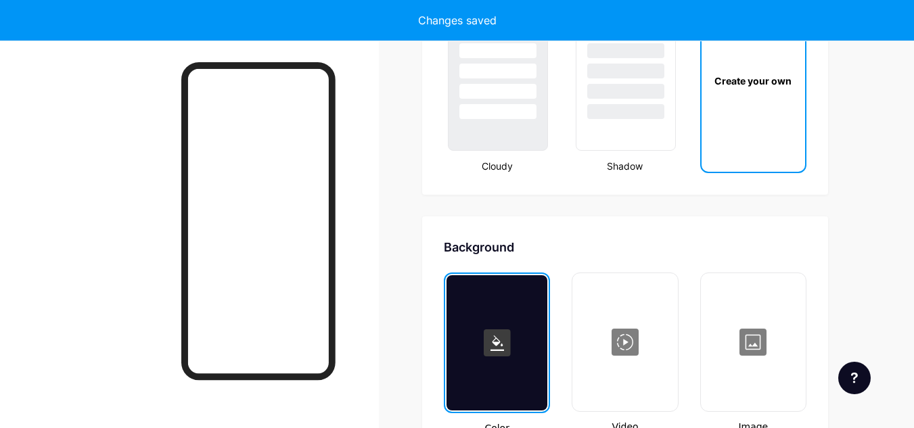
type input "#ffffff"
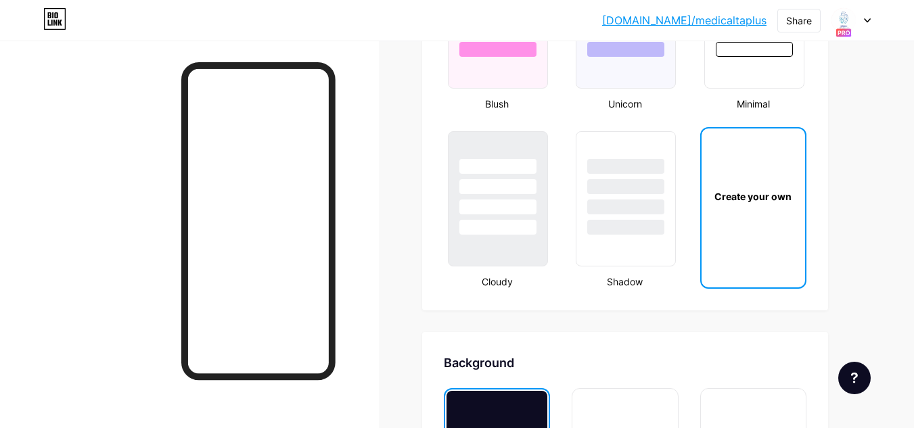
scroll to position [1566, 0]
click at [625, 228] on div at bounding box center [626, 229] width 79 height 16
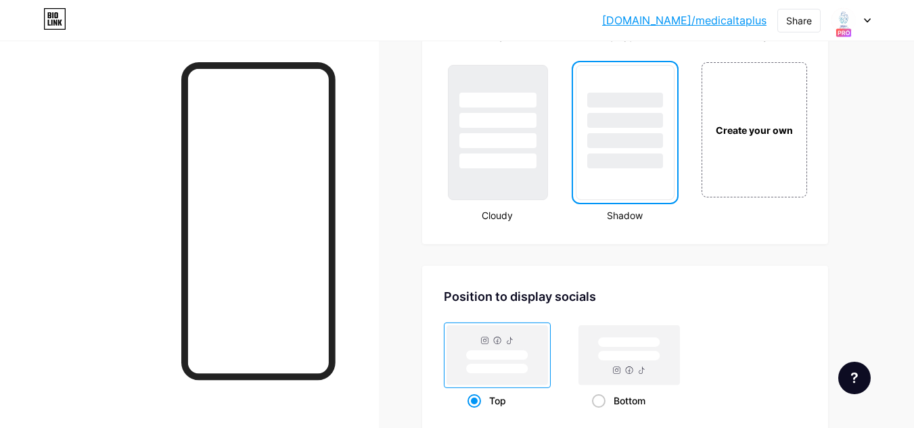
scroll to position [1614, 0]
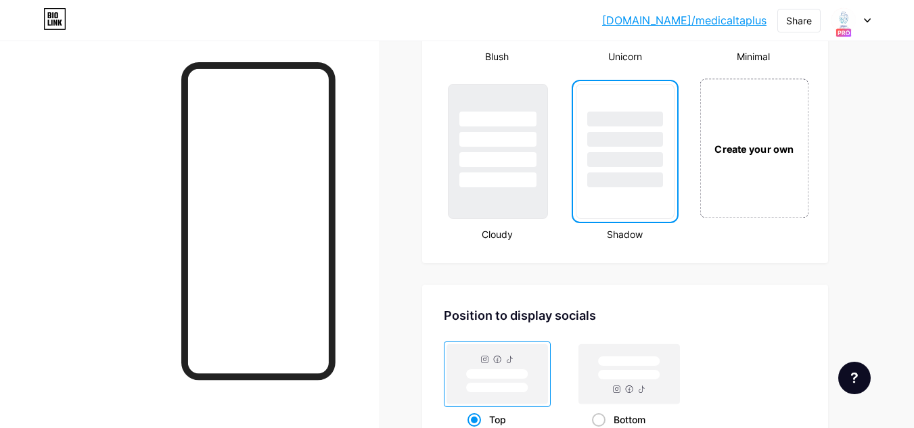
click at [788, 179] on div "Create your own" at bounding box center [754, 147] width 109 height 139
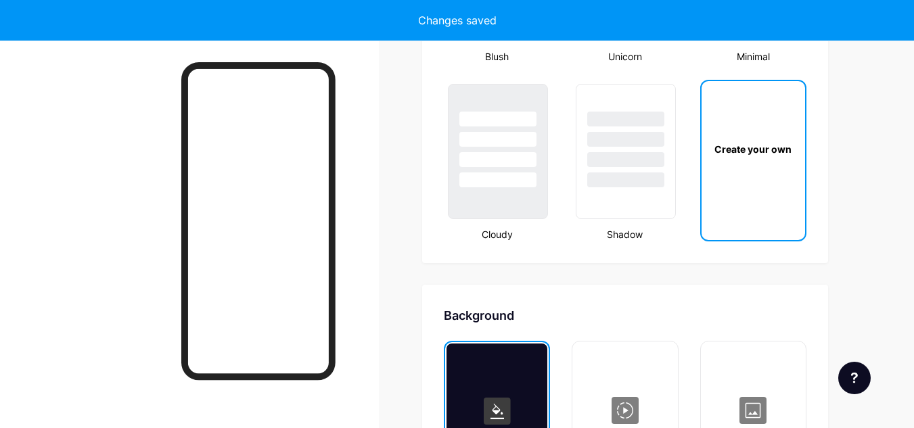
scroll to position [1845, 0]
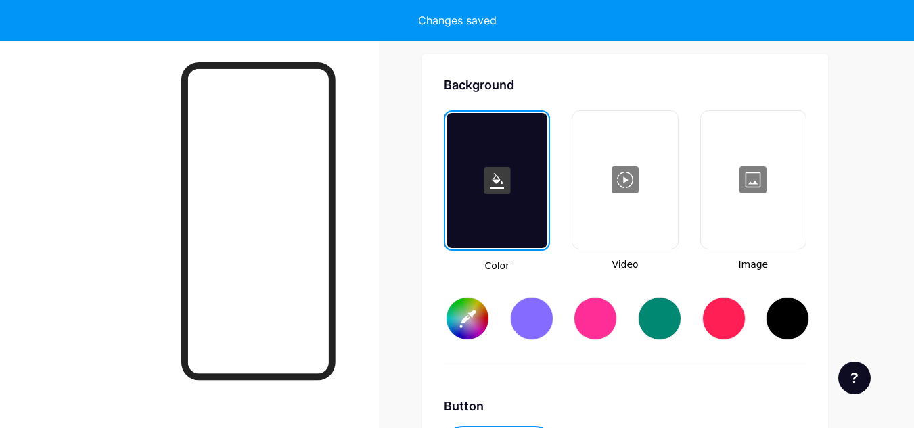
type input "#ffffff"
type input "#000000"
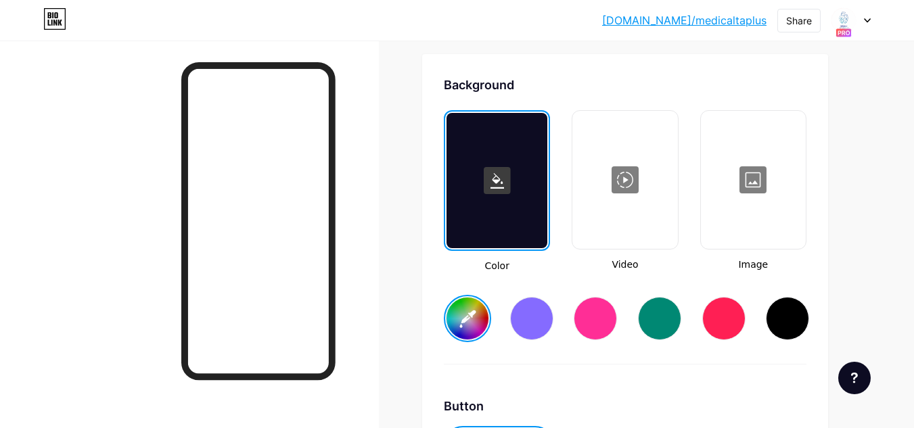
scroll to position [1905, 0]
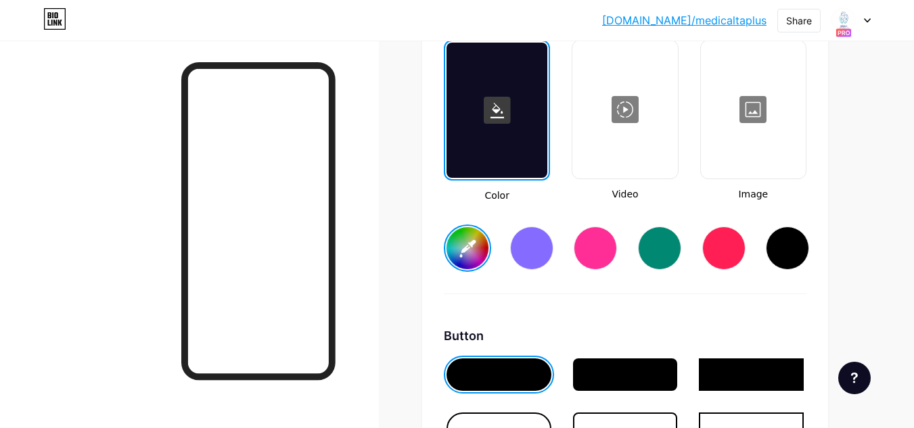
scroll to position [1917, 0]
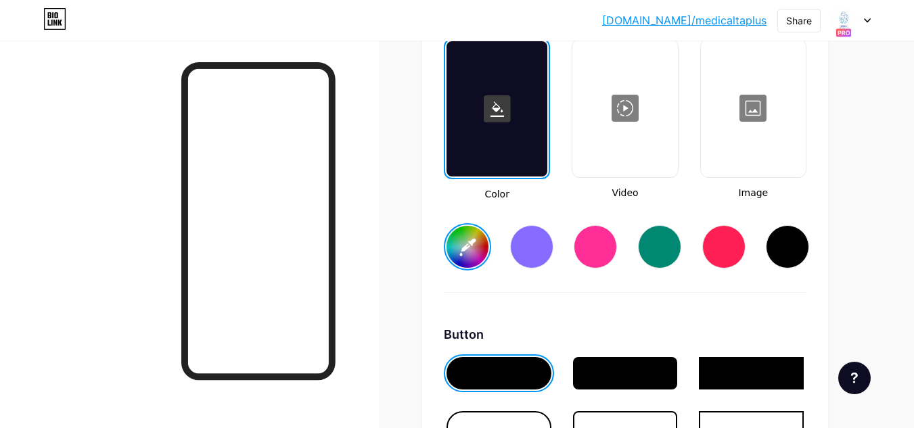
click at [740, 146] on div at bounding box center [753, 108] width 102 height 135
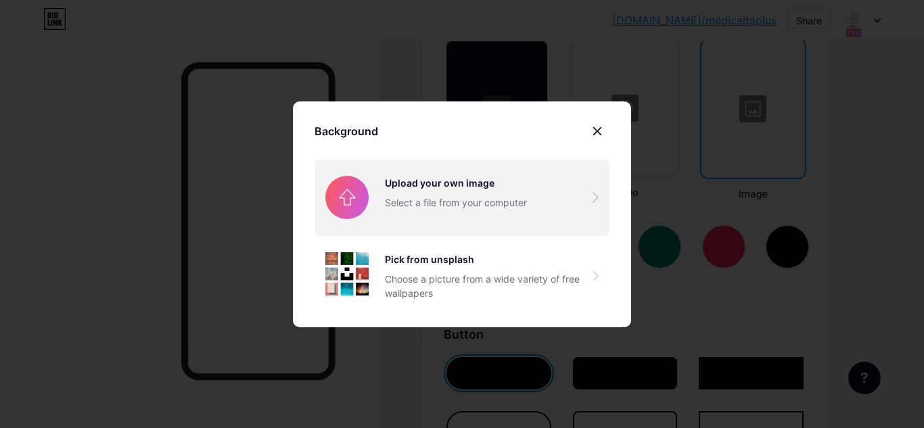
click at [399, 183] on input "file" at bounding box center [462, 198] width 295 height 76
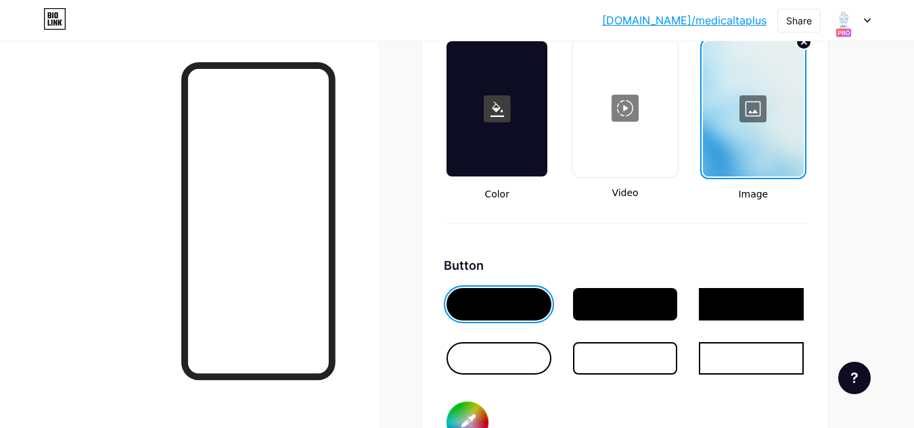
click at [528, 358] on div at bounding box center [499, 358] width 105 height 32
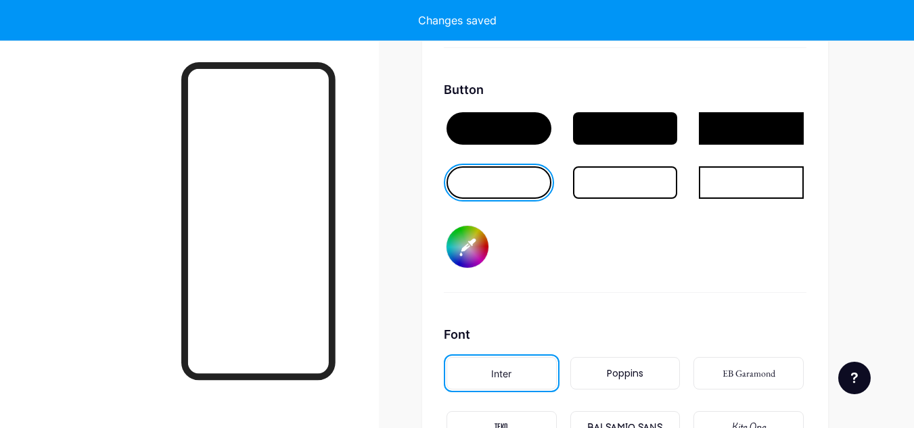
scroll to position [2108, 0]
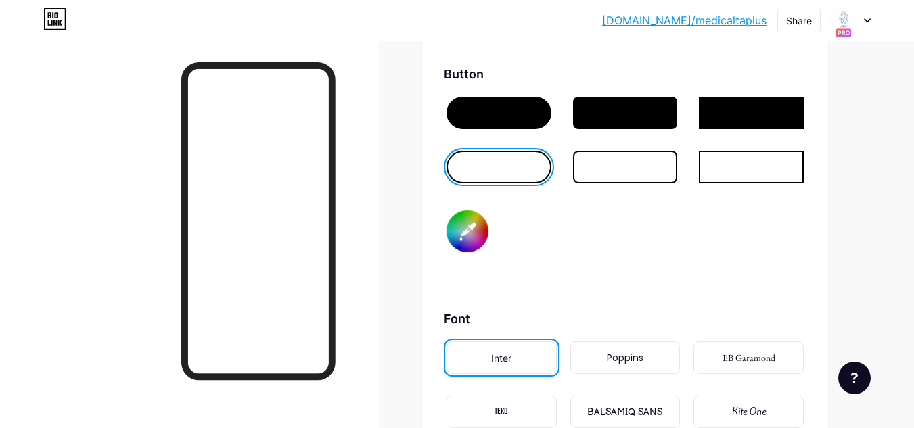
click at [474, 240] on input "#000000" at bounding box center [468, 231] width 42 height 42
type input "#1e7985"
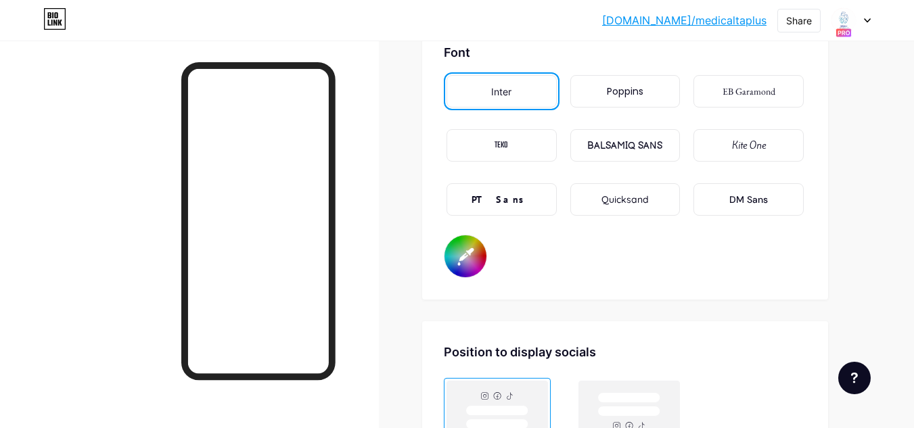
scroll to position [2374, 0]
click at [457, 262] on input "#000000" at bounding box center [466, 258] width 42 height 42
drag, startPoint x: 444, startPoint y: 154, endPoint x: 493, endPoint y: 133, distance: 53.0
click at [493, 133] on div "TEKO" at bounding box center [502, 147] width 116 height 38
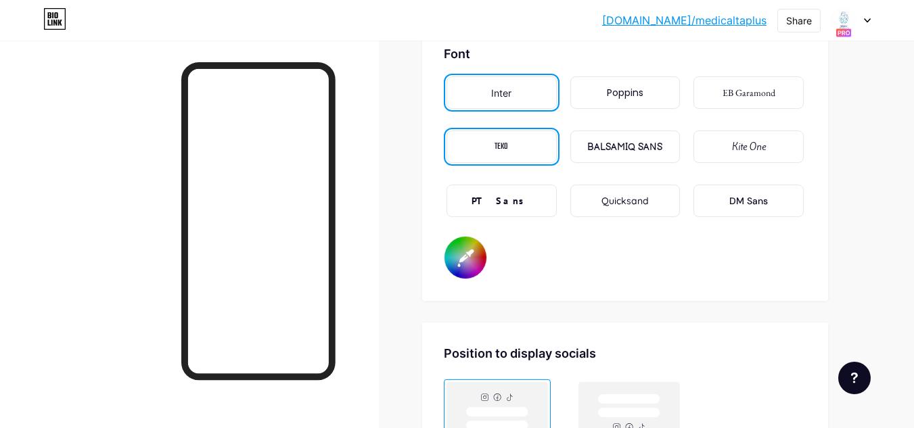
click at [474, 251] on input "#000000" at bounding box center [466, 258] width 42 height 42
type input "#142f52"
click at [635, 202] on div "Quicksand" at bounding box center [625, 201] width 47 height 14
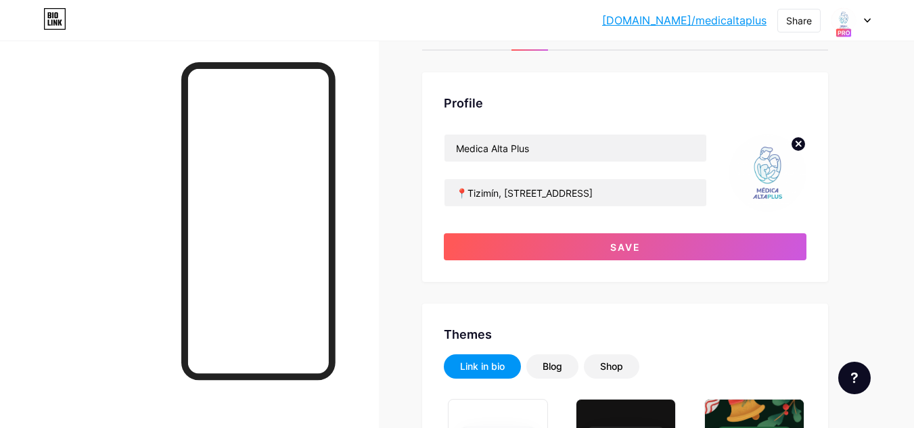
scroll to position [0, 0]
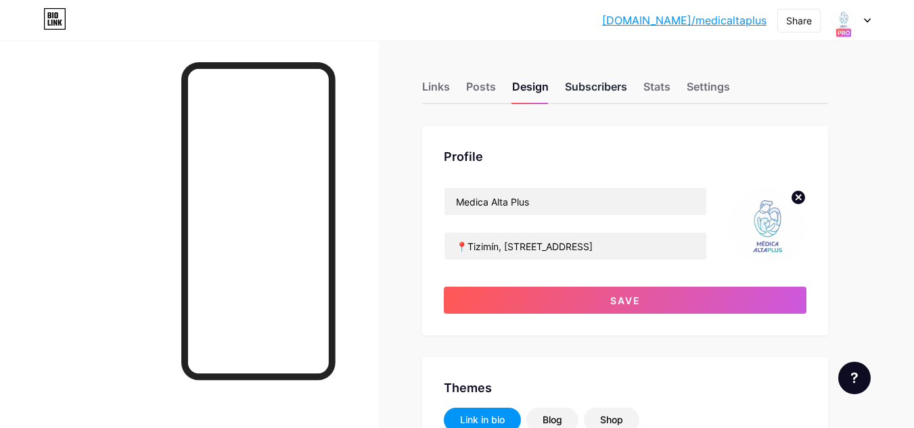
click at [588, 89] on div "Subscribers" at bounding box center [596, 90] width 62 height 24
click at [432, 85] on div "Links" at bounding box center [436, 90] width 28 height 24
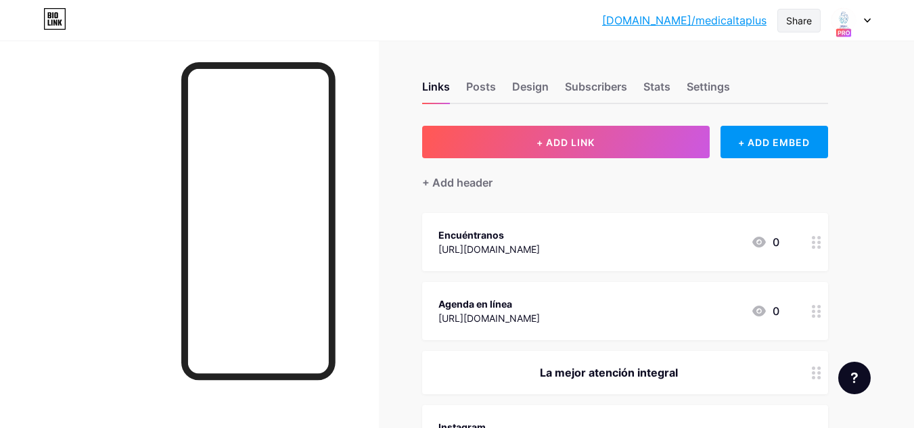
click at [788, 18] on div "Share" at bounding box center [799, 21] width 26 height 14
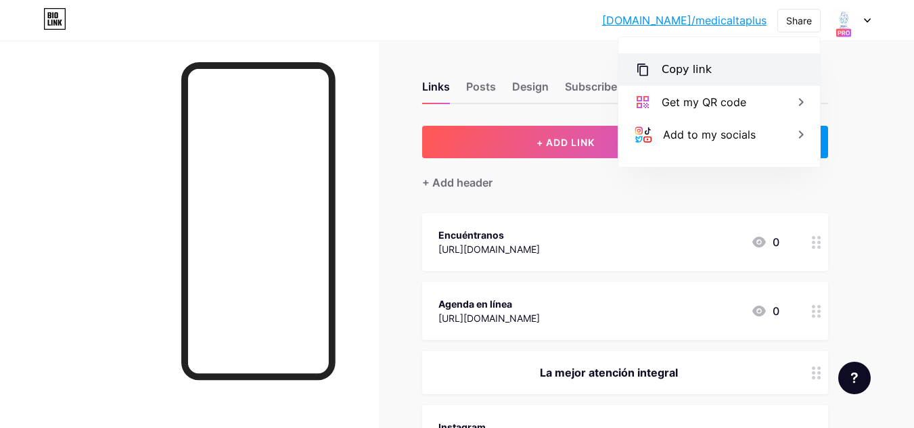
click at [736, 63] on div "Copy link" at bounding box center [719, 69] width 202 height 32
click at [343, 63] on div at bounding box center [189, 255] width 379 height 428
